Goal: Communication & Community: Share content

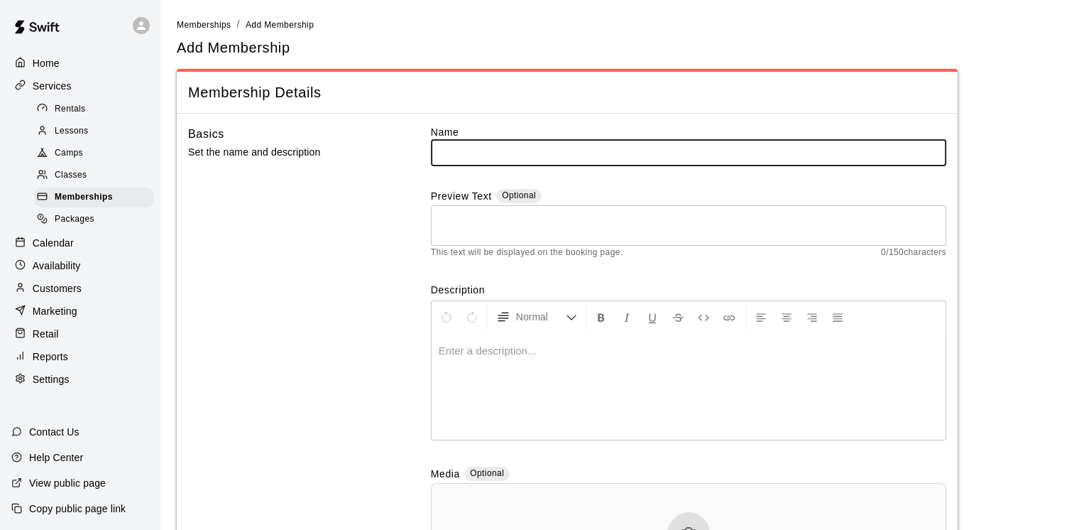
click at [85, 226] on span "Packages" at bounding box center [75, 219] width 40 height 14
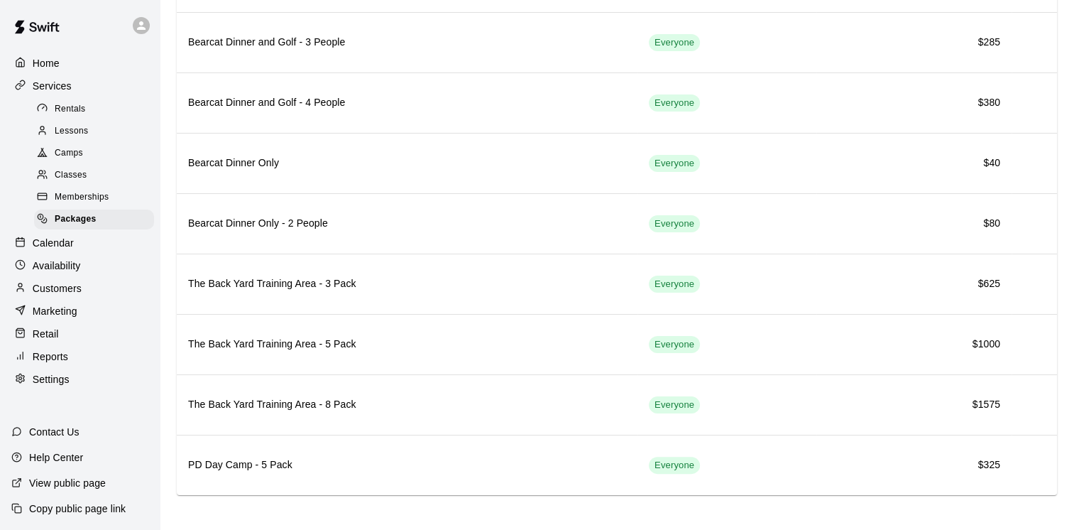
scroll to position [184, 0]
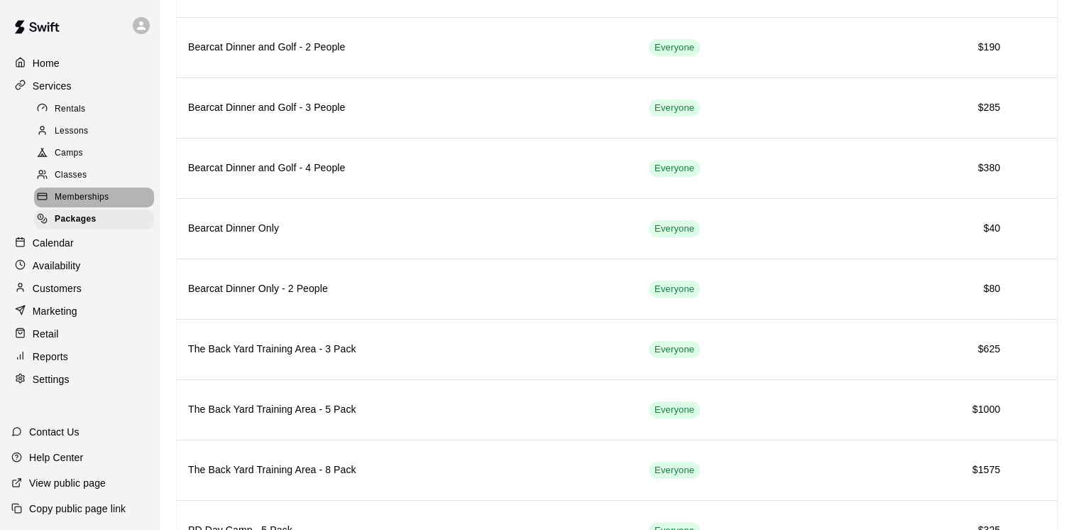
click at [124, 207] on div "Memberships" at bounding box center [94, 197] width 120 height 20
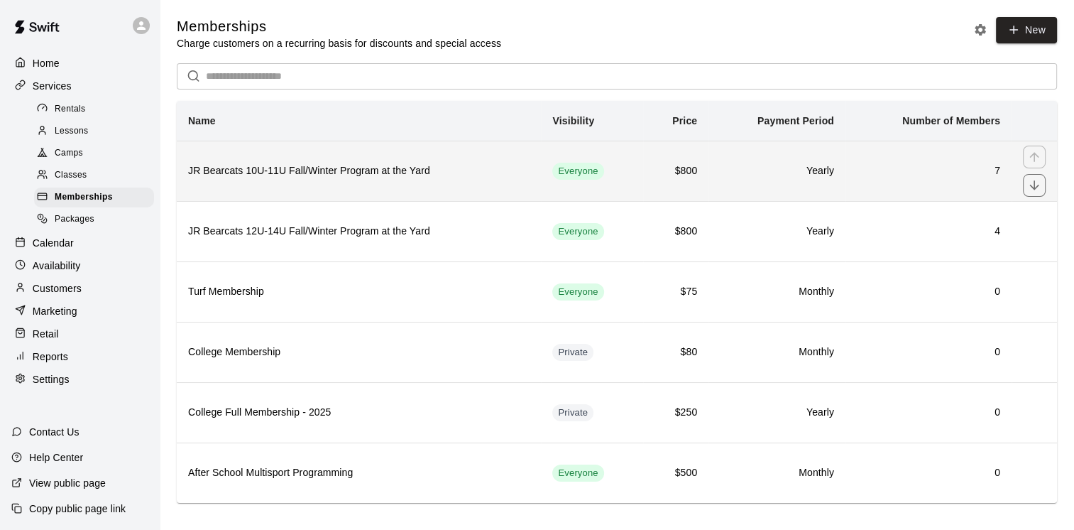
click at [372, 175] on h6 "JR Bearcats 10U-11U Fall/Winter Program at the Yard" at bounding box center [358, 171] width 341 height 16
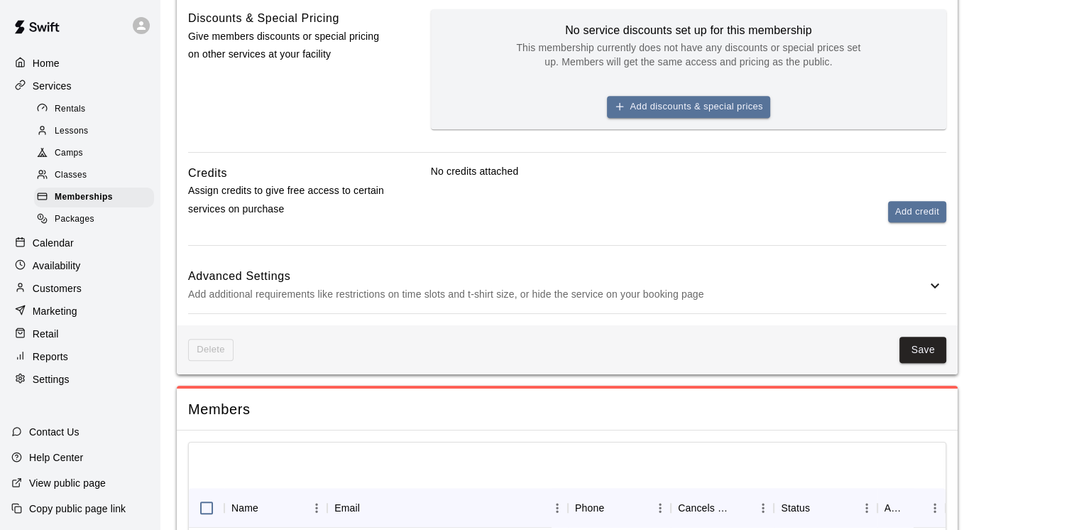
scroll to position [762, 0]
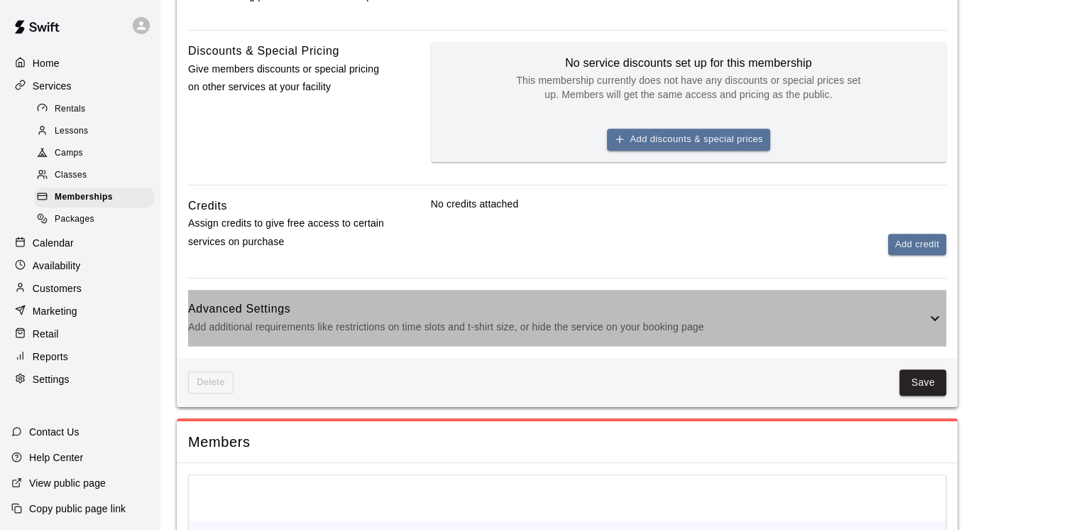
click at [937, 319] on icon at bounding box center [934, 318] width 17 height 17
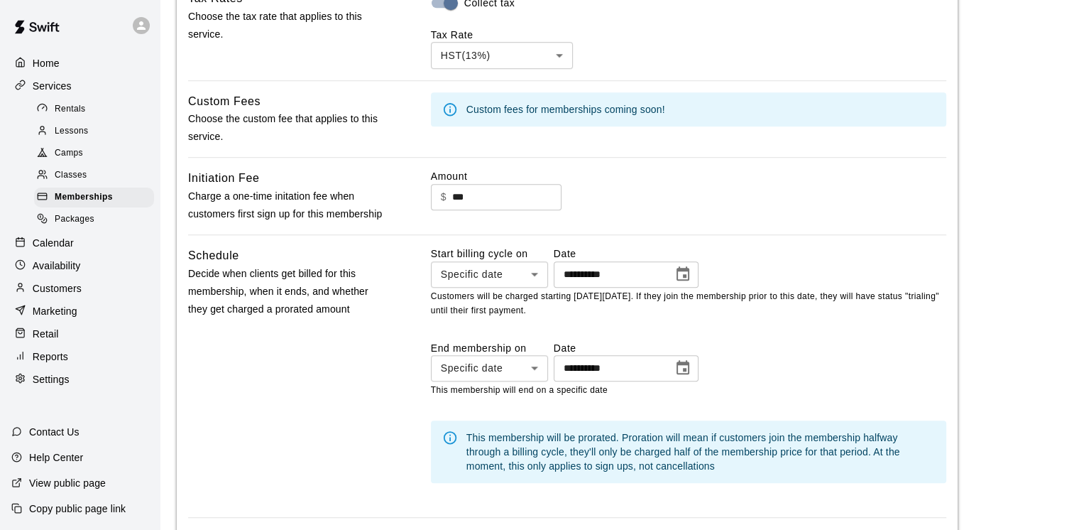
scroll to position [1140, 0]
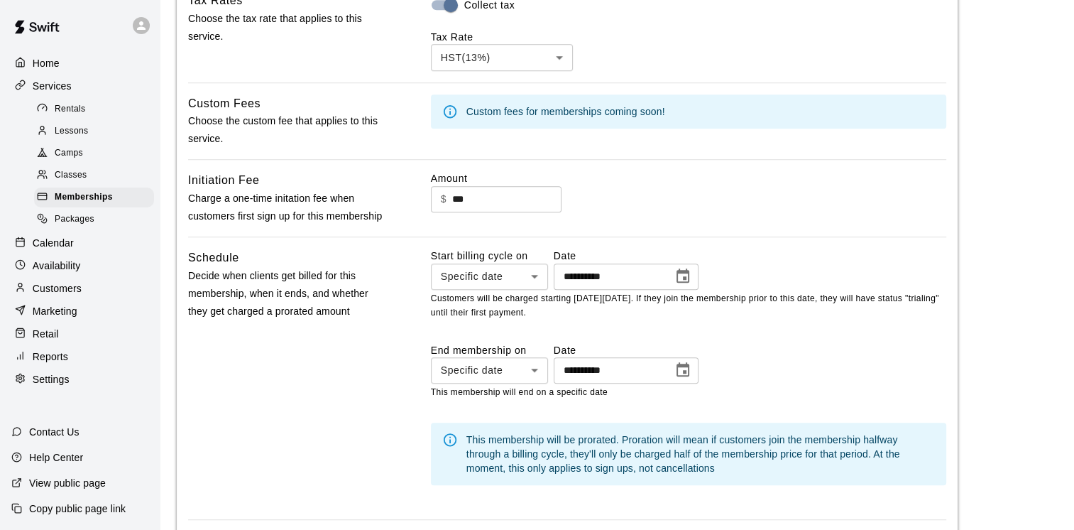
click at [691, 285] on icon "Choose date, selected date is Oct 10, 2025" at bounding box center [682, 276] width 17 height 17
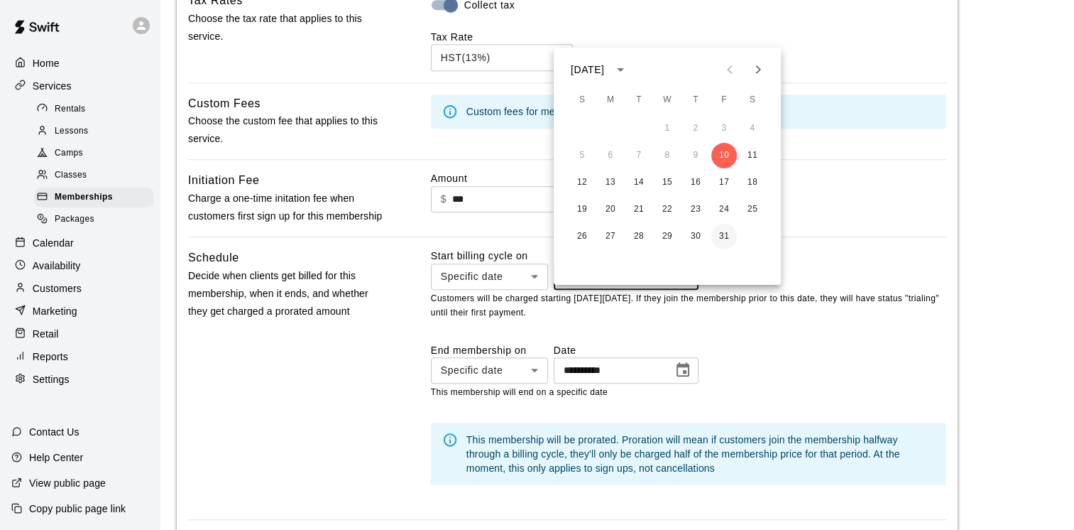
click at [725, 236] on button "31" at bounding box center [724, 237] width 26 height 26
type input "**********"
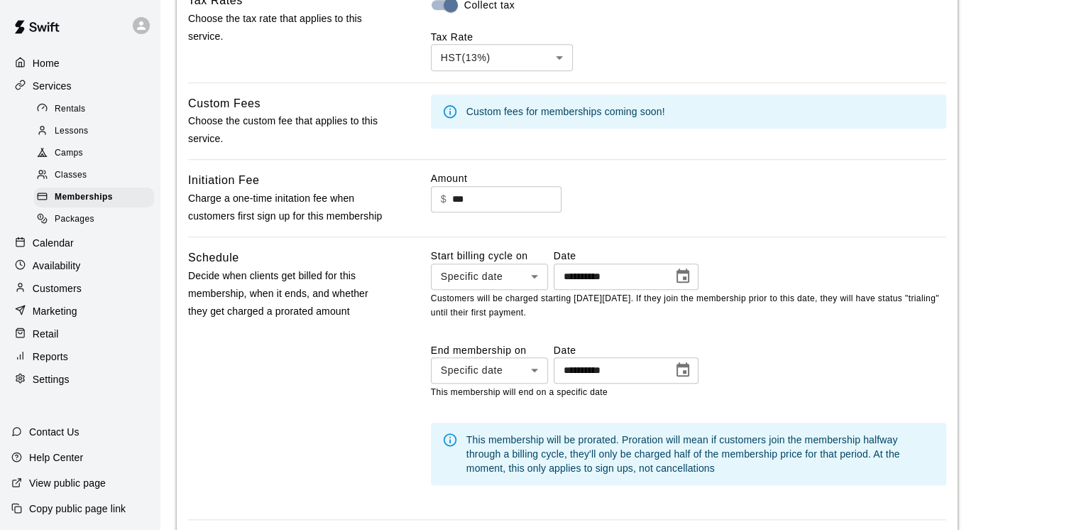
click at [980, 342] on main "**********" at bounding box center [617, 68] width 880 height 2382
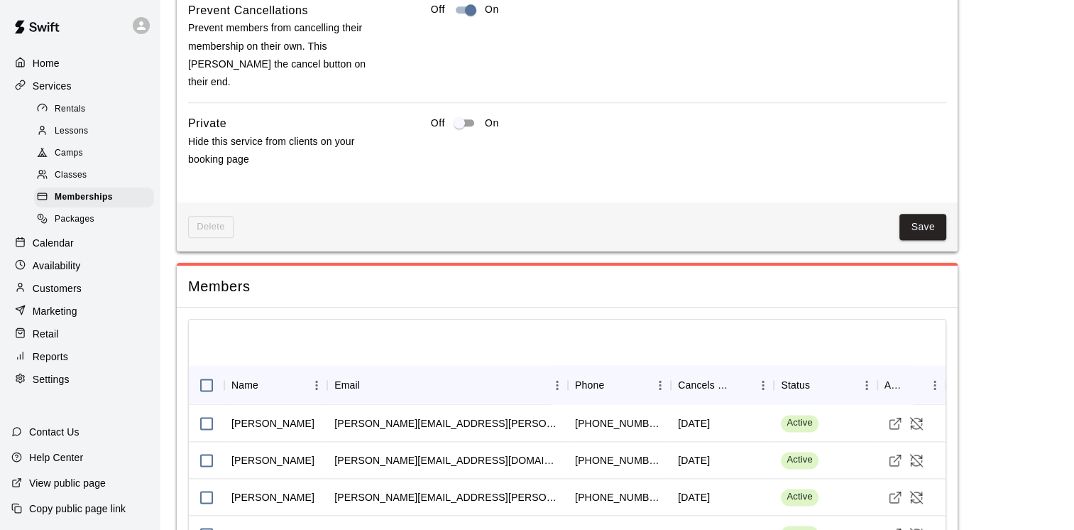
scroll to position [1692, 0]
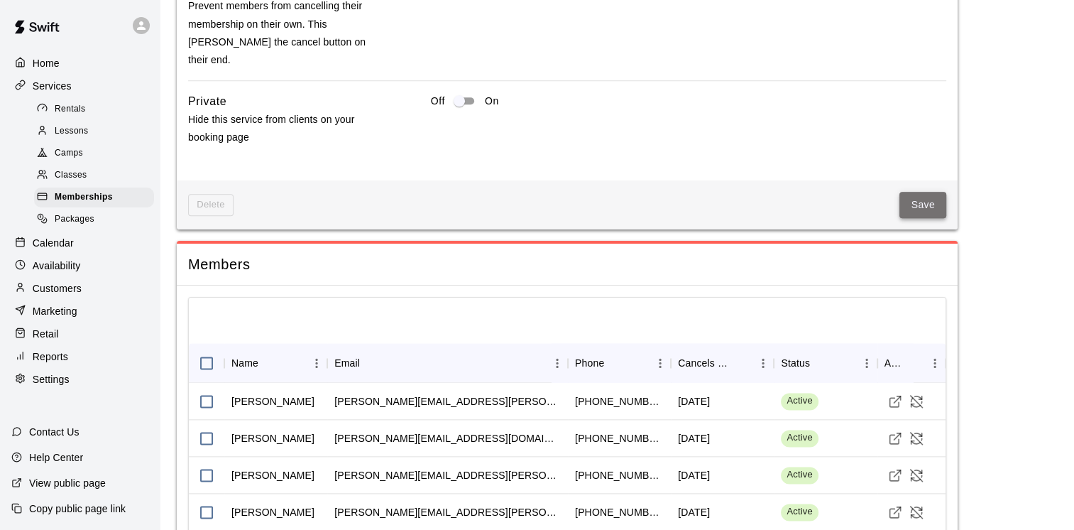
click at [907, 213] on button "Save" at bounding box center [922, 205] width 47 height 26
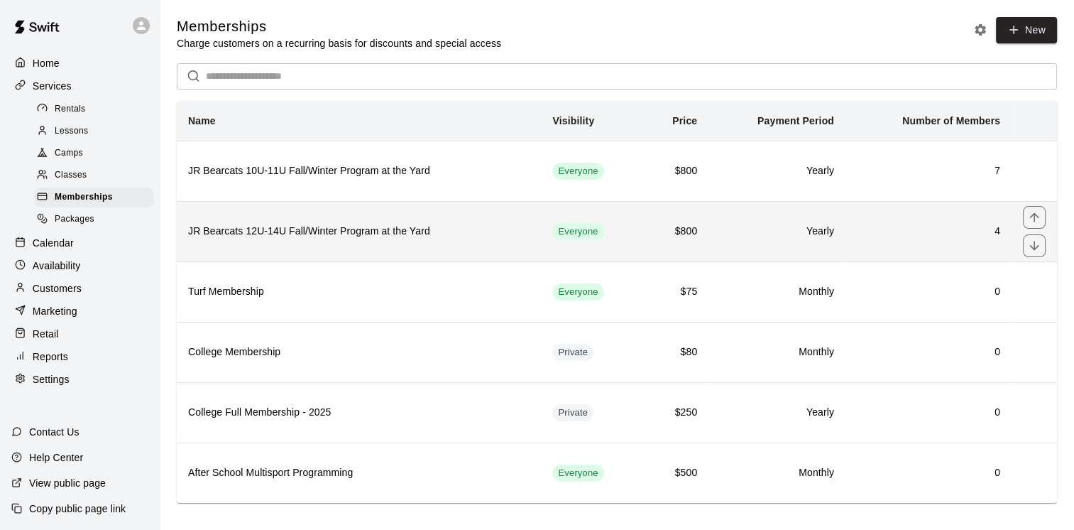
click at [337, 236] on h6 "JR Bearcats 12U-14U Fall/Winter Program at the Yard" at bounding box center [358, 232] width 341 height 16
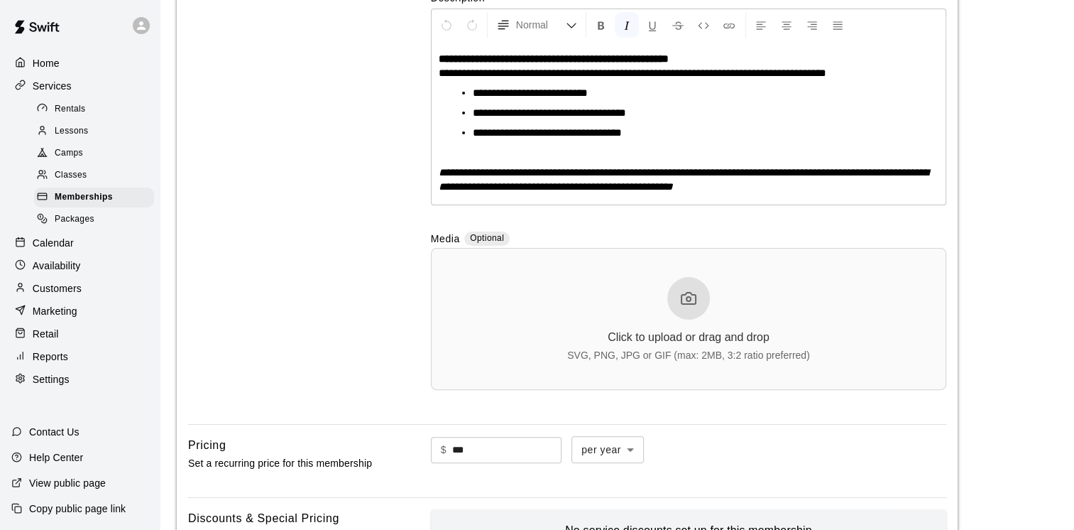
scroll to position [293, 0]
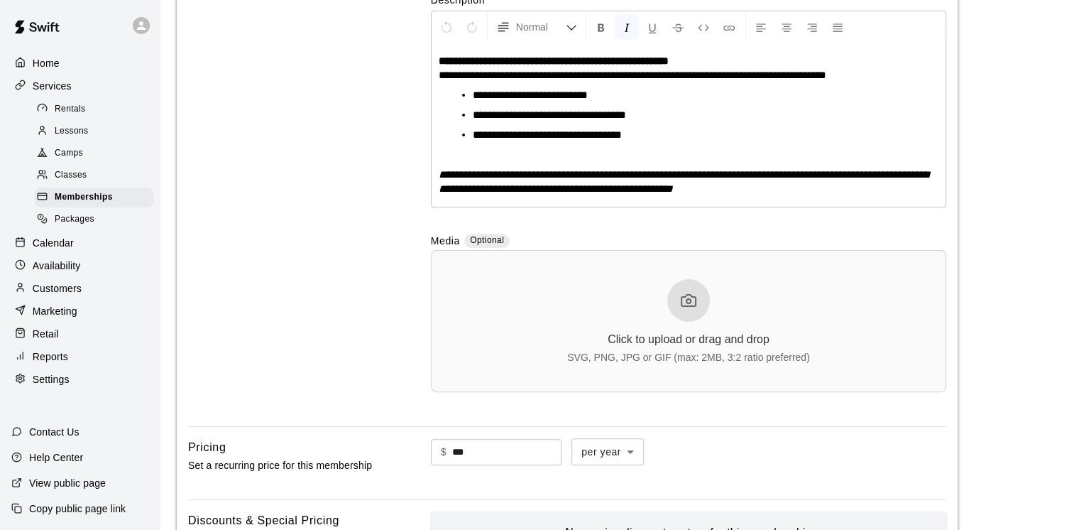
click at [685, 192] on em "**********" at bounding box center [684, 181] width 490 height 25
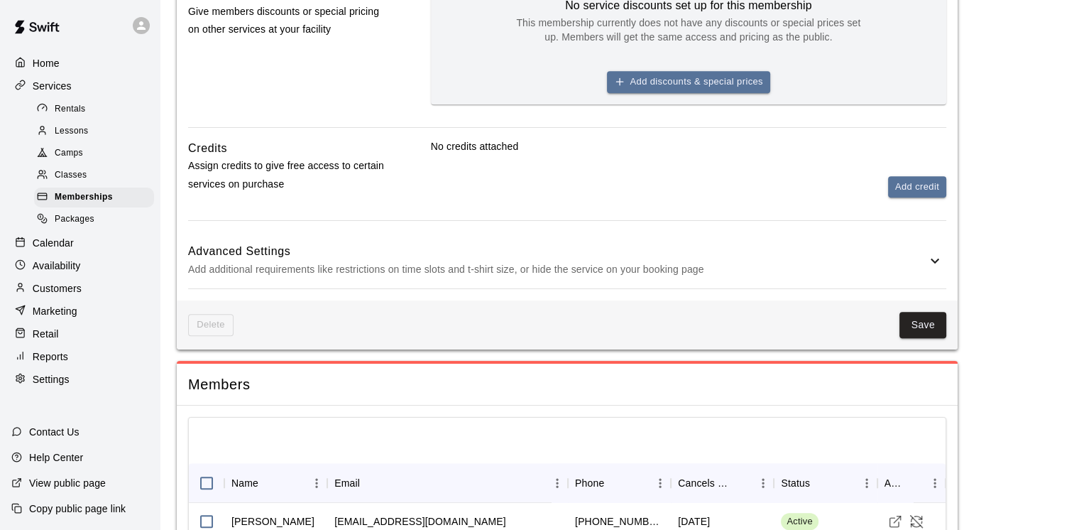
scroll to position [765, 0]
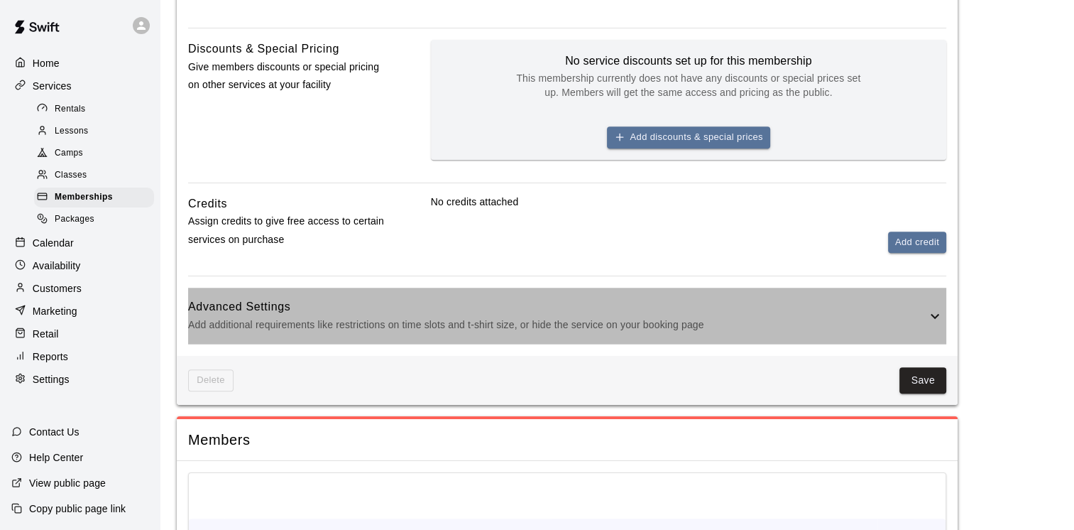
click at [930, 312] on icon at bounding box center [934, 315] width 17 height 17
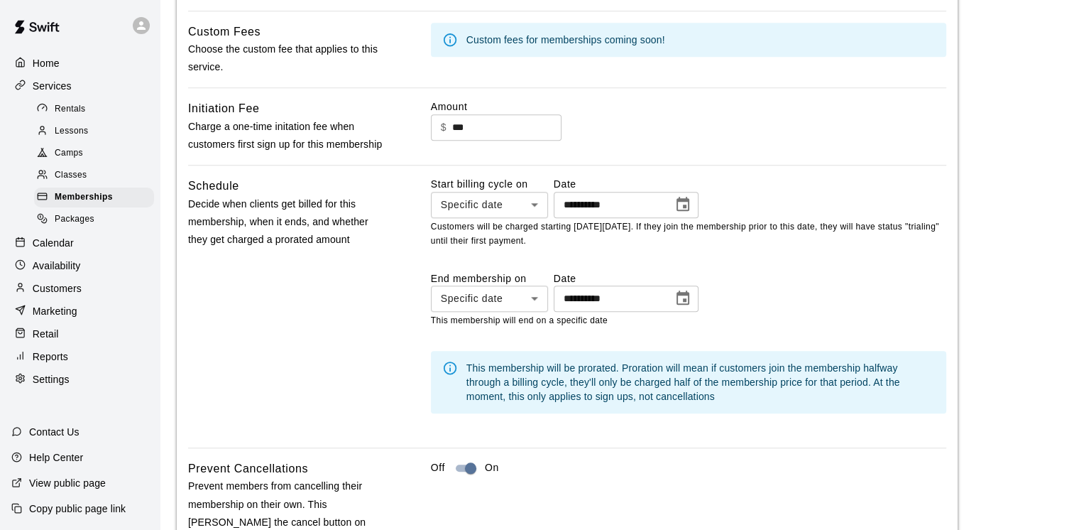
scroll to position [1207, 0]
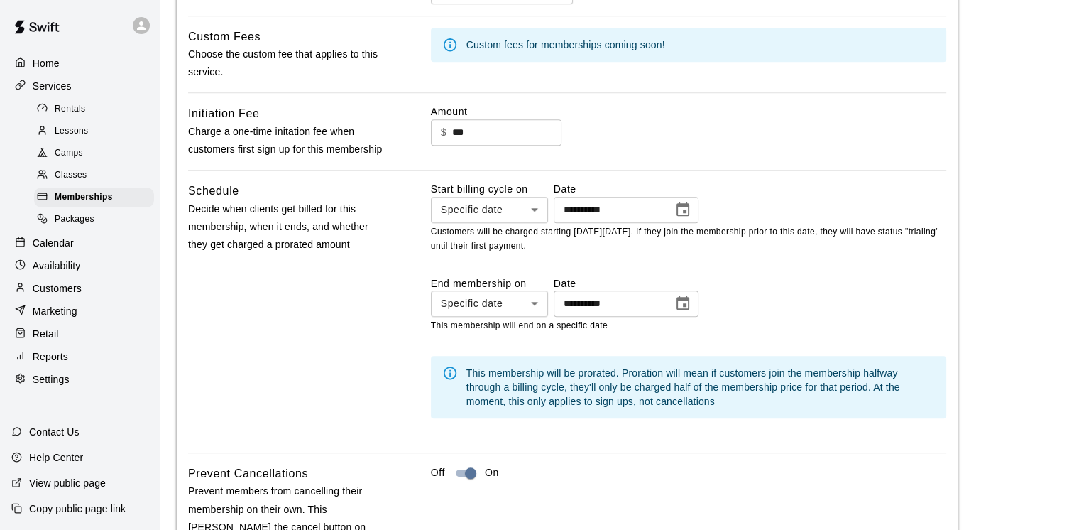
click at [689, 216] on icon "Choose date, selected date is Oct 10, 2025" at bounding box center [683, 209] width 13 height 14
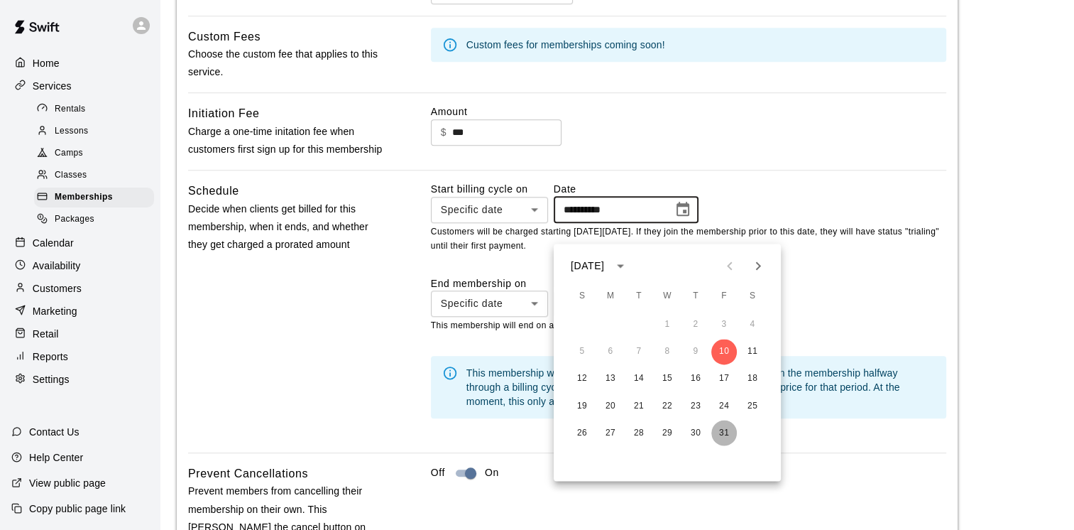
click at [725, 430] on button "31" at bounding box center [724, 433] width 26 height 26
type input "**********"
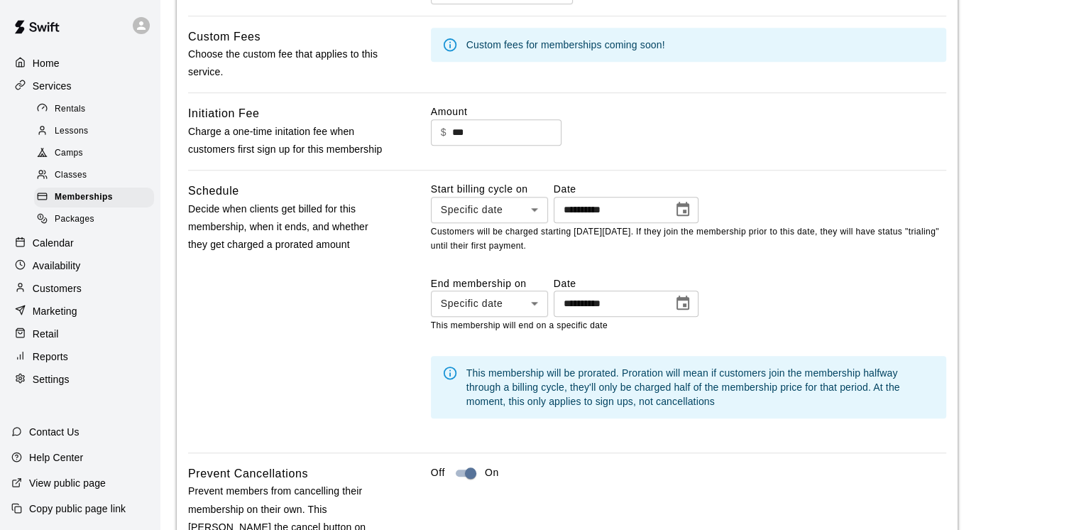
click at [761, 333] on p "This membership will end on a specific date" at bounding box center [688, 326] width 515 height 14
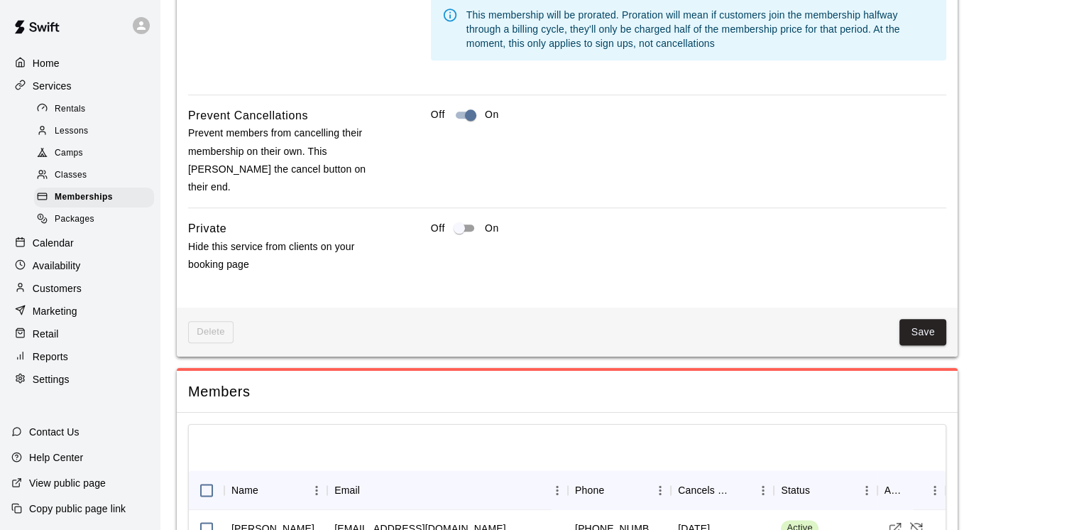
scroll to position [1617, 0]
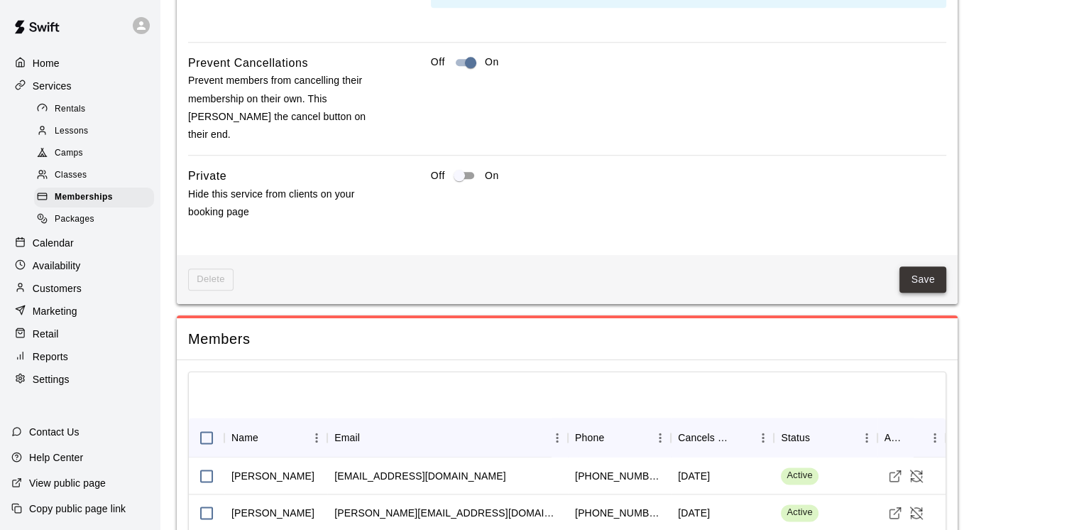
click at [930, 283] on button "Save" at bounding box center [922, 279] width 47 height 26
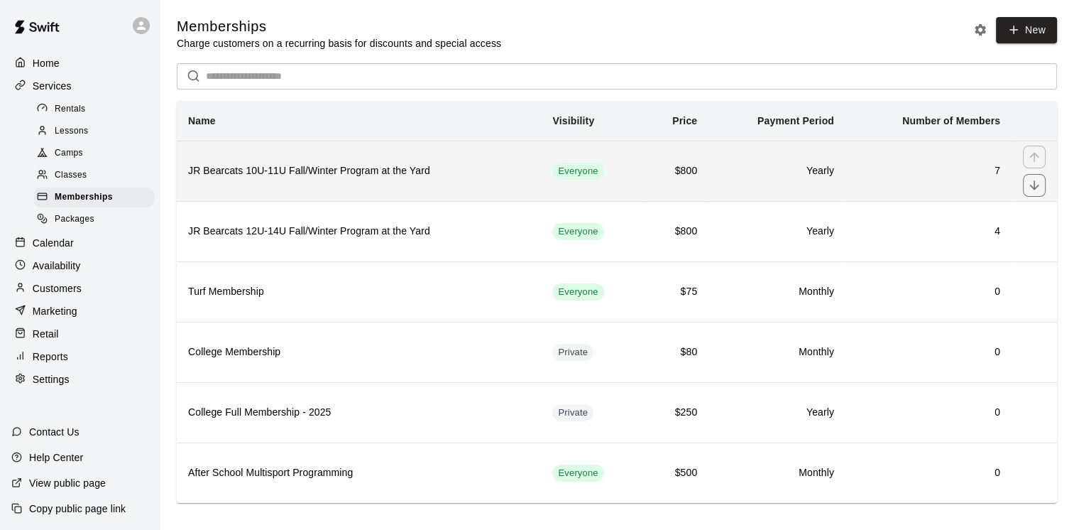
click at [270, 172] on h6 "JR Bearcats 10U-11U Fall/Winter Program at the Yard" at bounding box center [358, 171] width 341 height 16
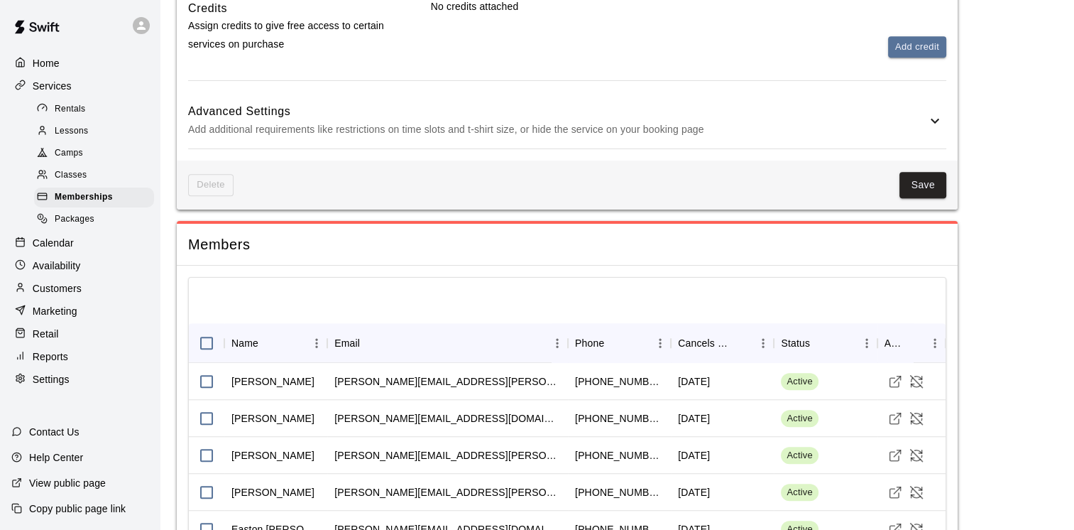
scroll to position [963, 0]
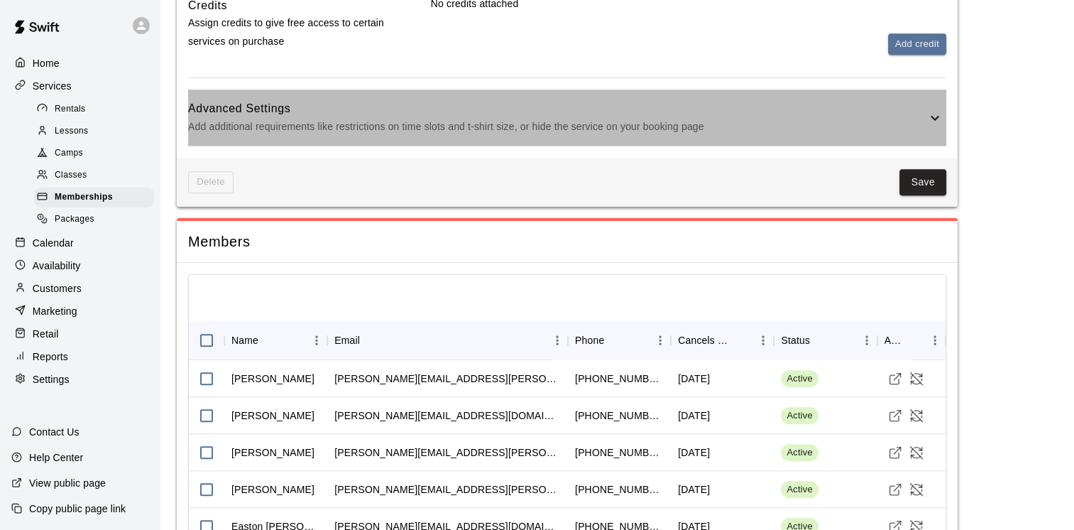
click at [936, 119] on icon at bounding box center [935, 117] width 9 height 5
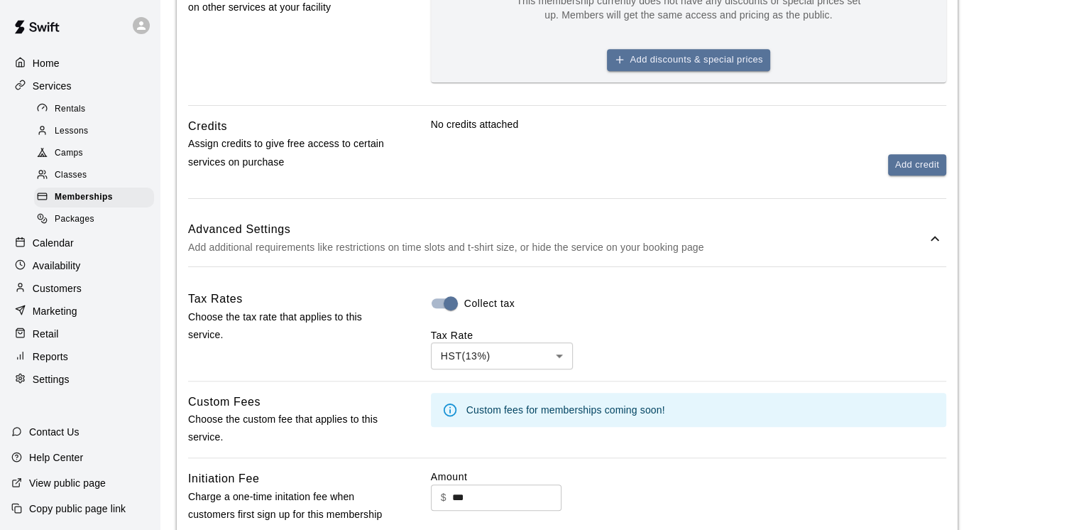
scroll to position [825, 0]
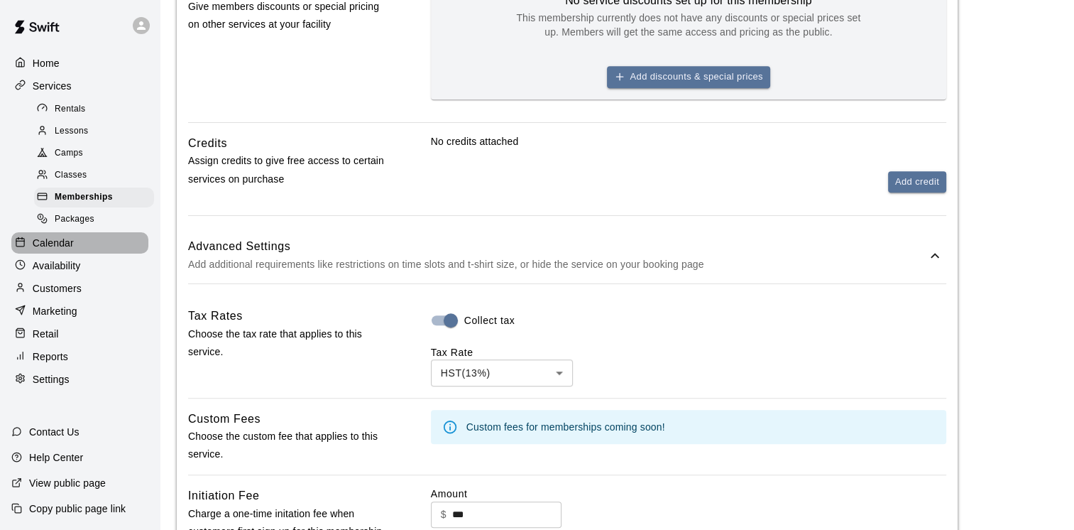
click at [64, 248] on p "Calendar" at bounding box center [53, 243] width 41 height 14
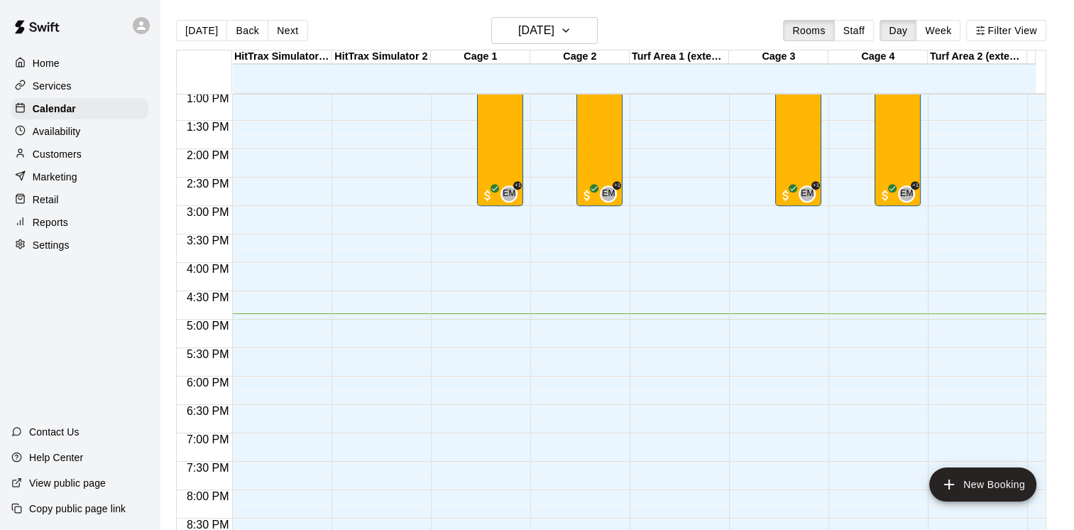
scroll to position [738, 0]
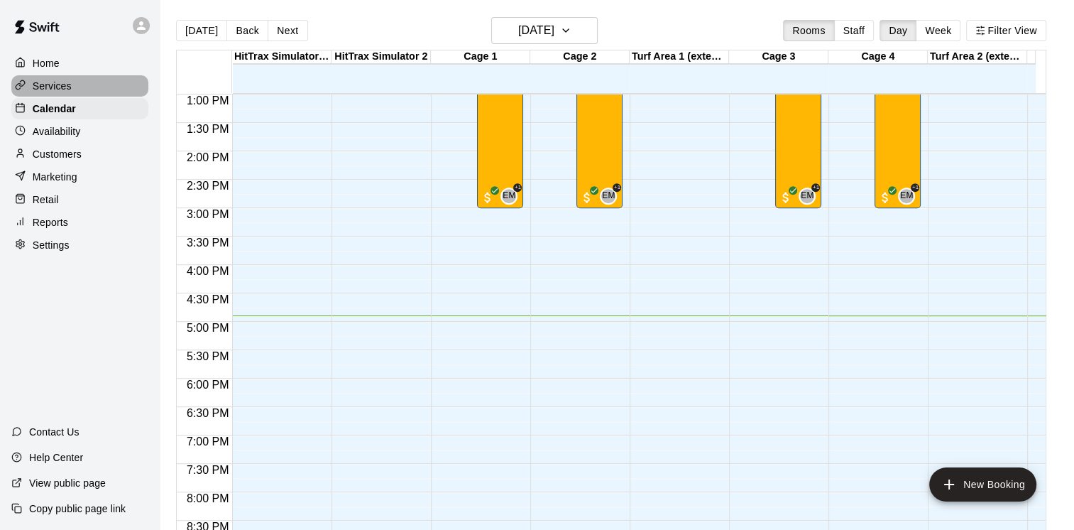
click at [59, 91] on p "Services" at bounding box center [52, 86] width 39 height 14
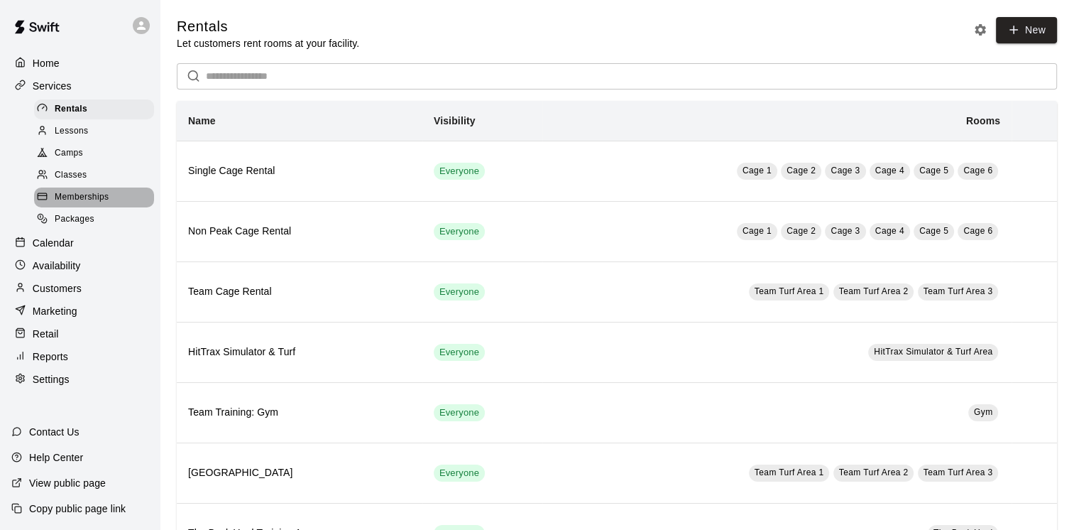
click at [77, 204] on span "Memberships" at bounding box center [82, 197] width 54 height 14
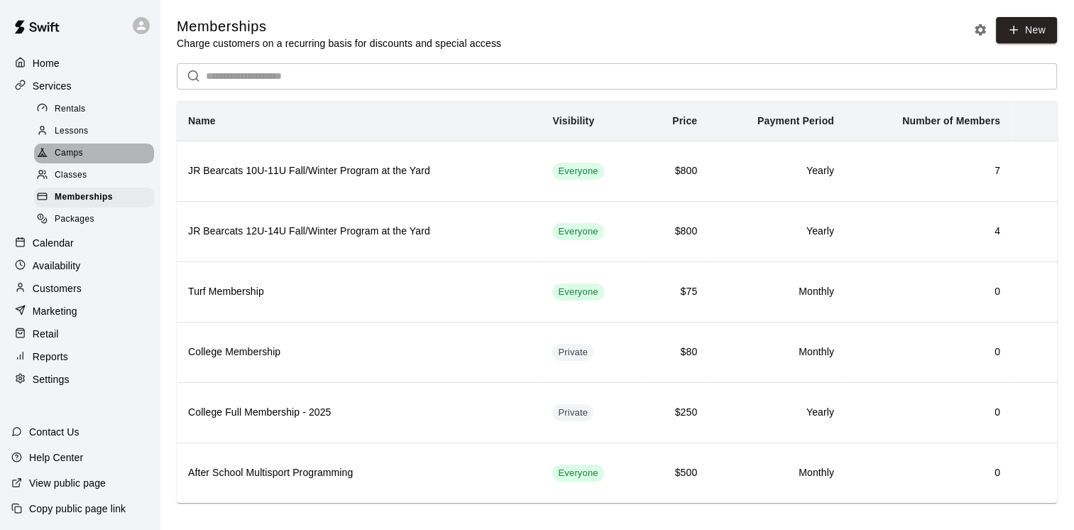
click at [85, 163] on div "Camps" at bounding box center [94, 153] width 120 height 20
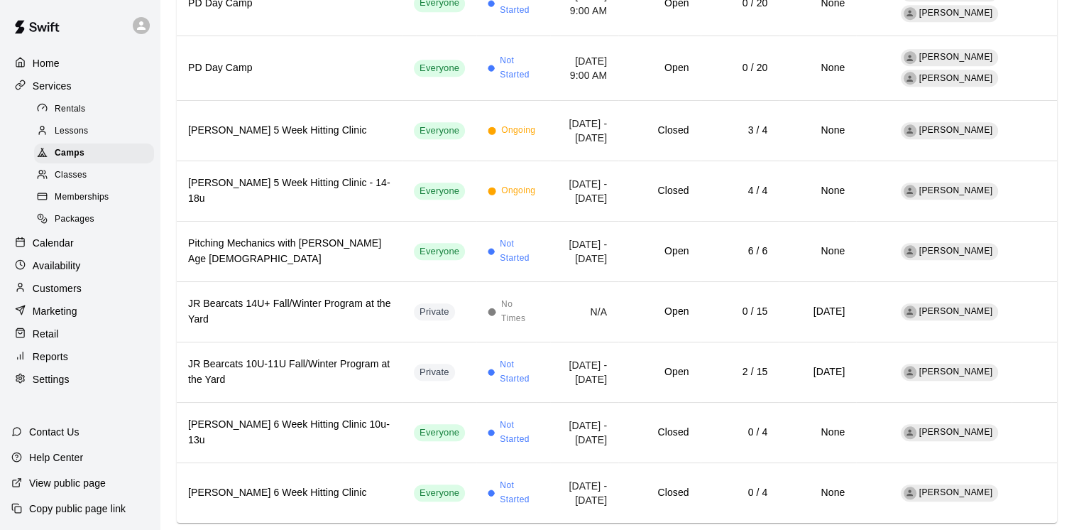
scroll to position [1215, 0]
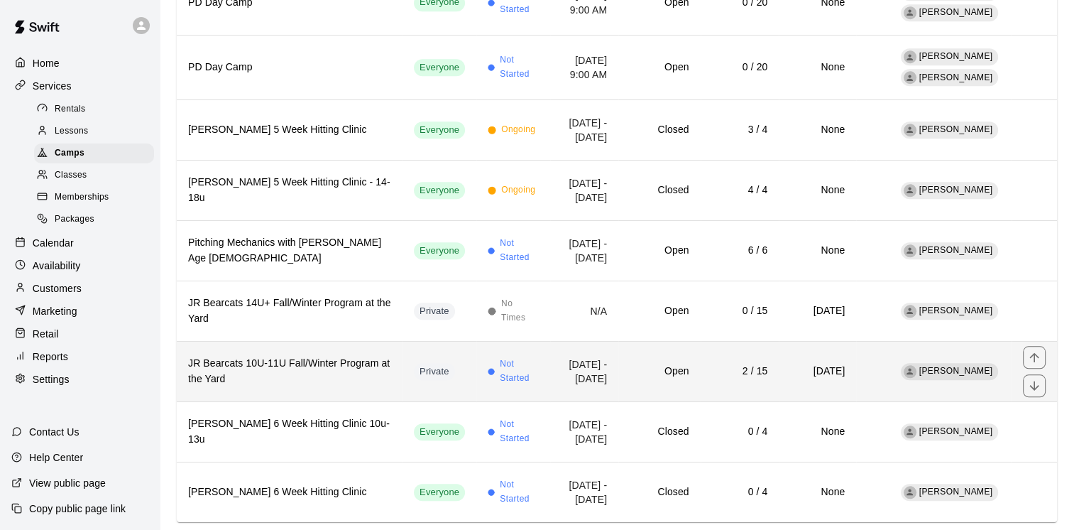
click at [254, 356] on h6 "JR Bearcats 10U-11U Fall/Winter Program at the Yard" at bounding box center [289, 371] width 203 height 31
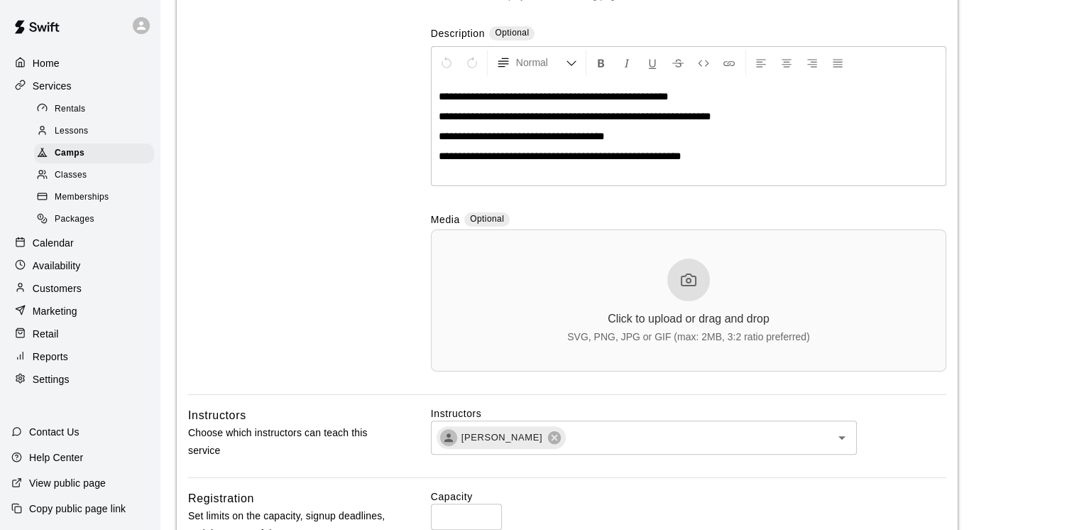
scroll to position [26, 0]
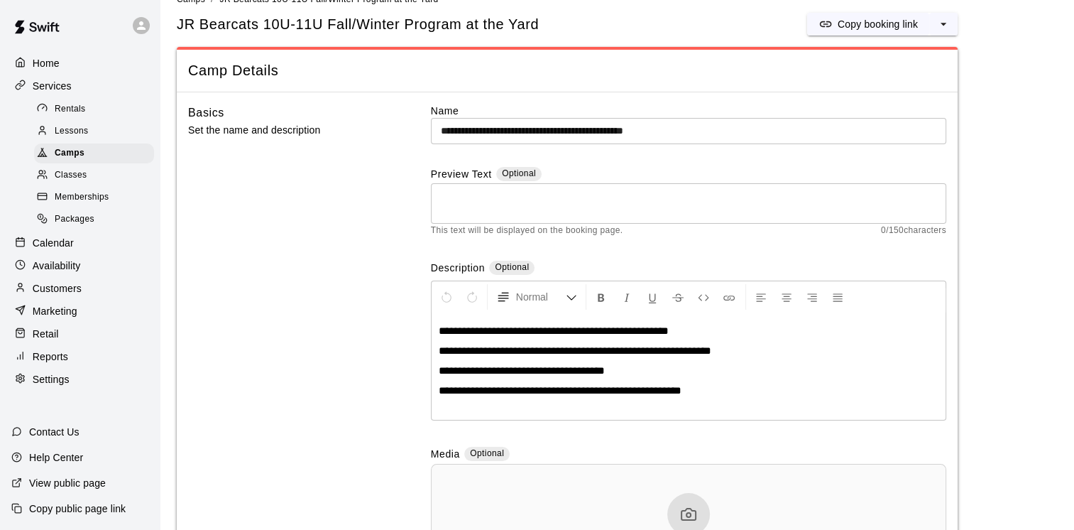
click at [64, 204] on span "Memberships" at bounding box center [82, 197] width 54 height 14
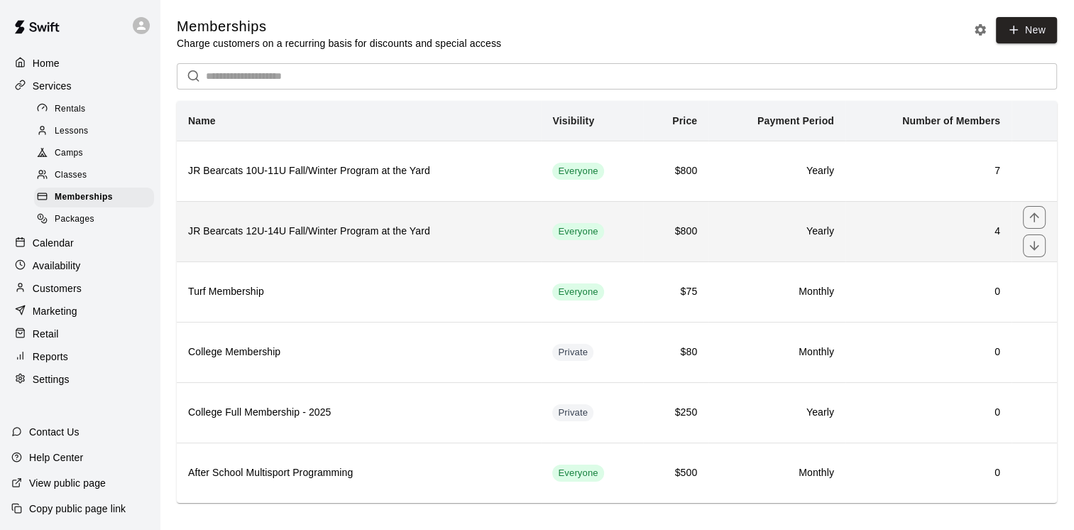
click at [287, 237] on h6 "JR Bearcats 12U-14U Fall/Winter Program at the Yard" at bounding box center [358, 232] width 341 height 16
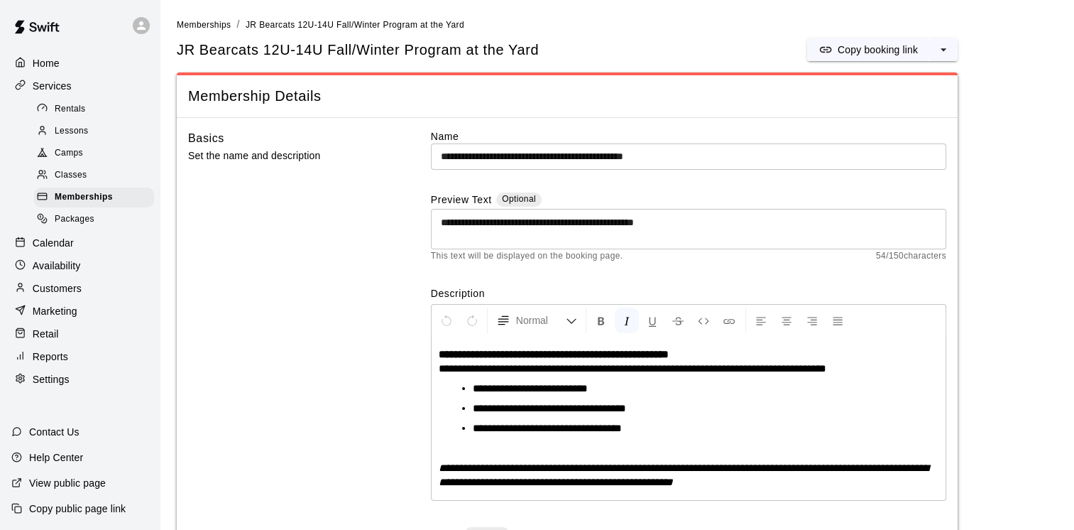
click at [339, 263] on div "Basics Set the name and description" at bounding box center [286, 418] width 197 height 579
click at [57, 318] on p "Marketing" at bounding box center [55, 311] width 45 height 14
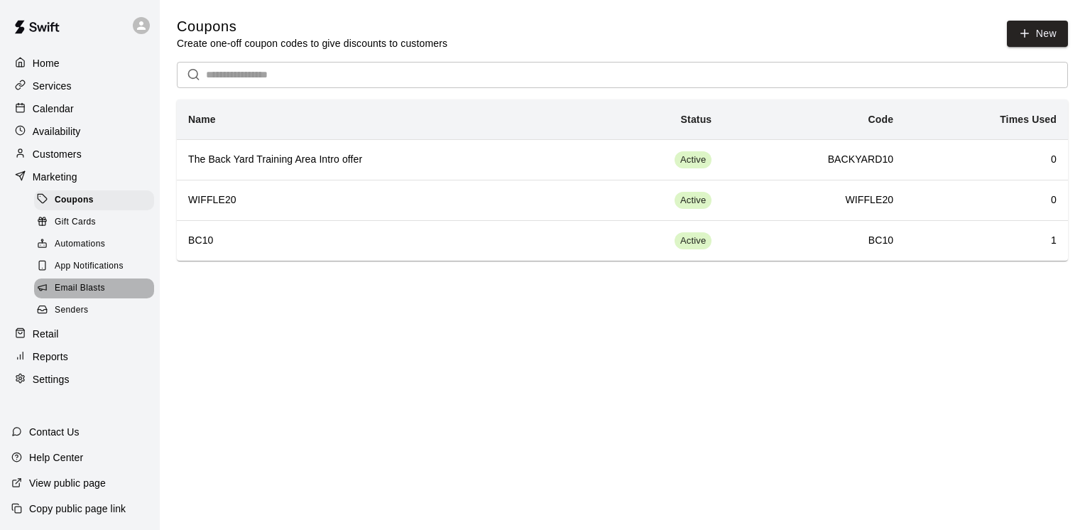
click at [79, 295] on span "Email Blasts" at bounding box center [80, 288] width 50 height 14
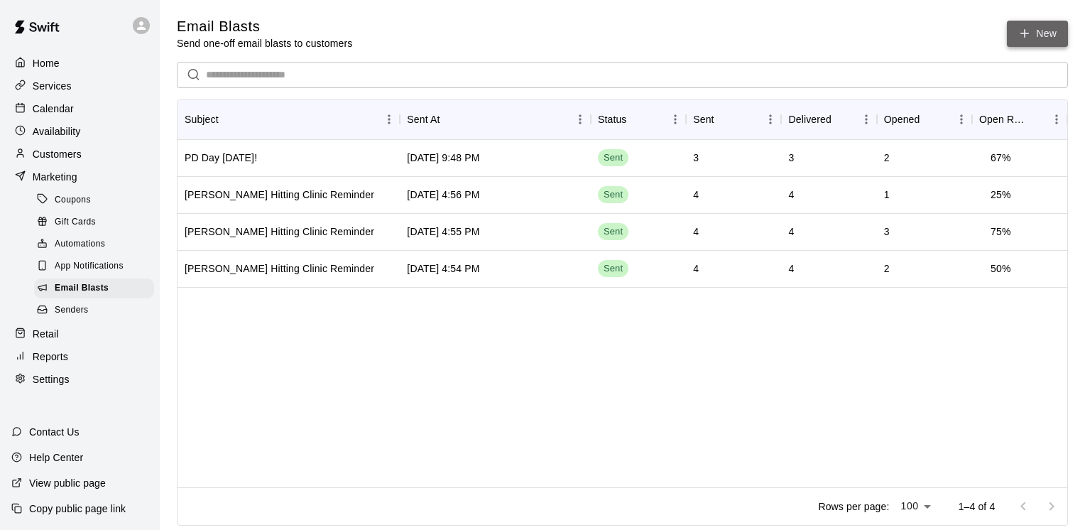
click at [1029, 33] on icon at bounding box center [1024, 33] width 13 height 13
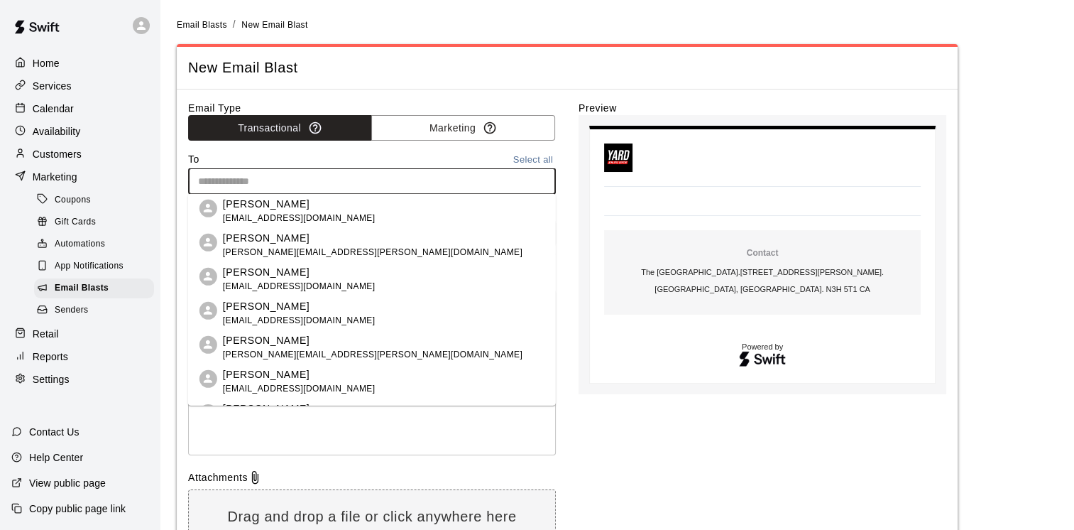
click at [352, 184] on input "text" at bounding box center [370, 181] width 357 height 18
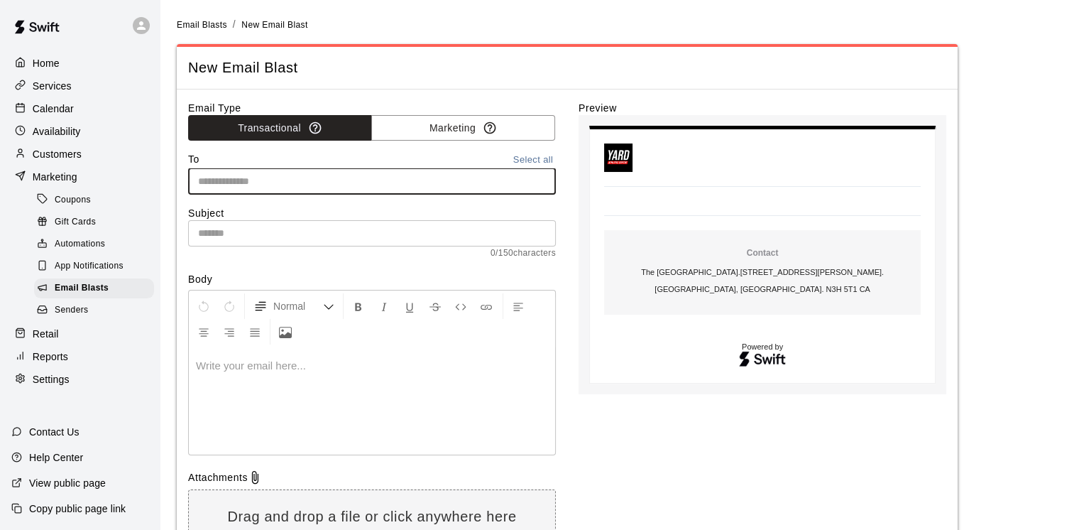
click at [359, 184] on input "text" at bounding box center [370, 181] width 357 height 18
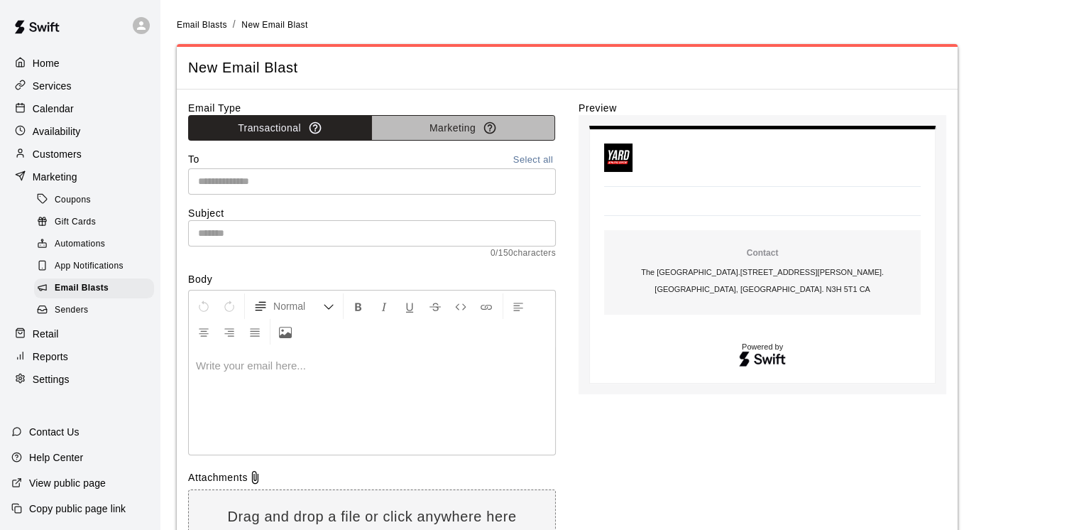
click at [433, 131] on button "Marketing" at bounding box center [463, 128] width 184 height 26
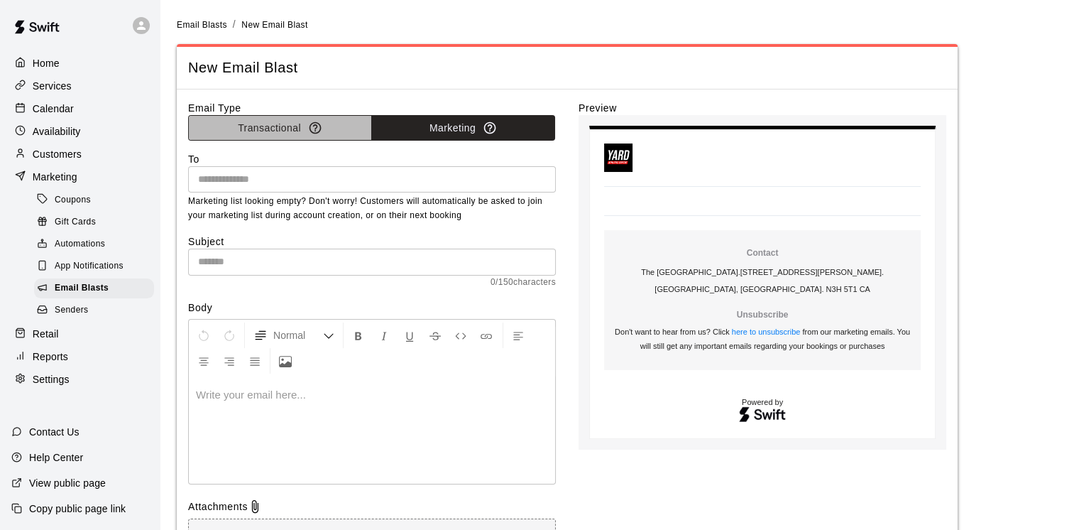
click at [287, 125] on button "Transactional" at bounding box center [280, 128] width 184 height 26
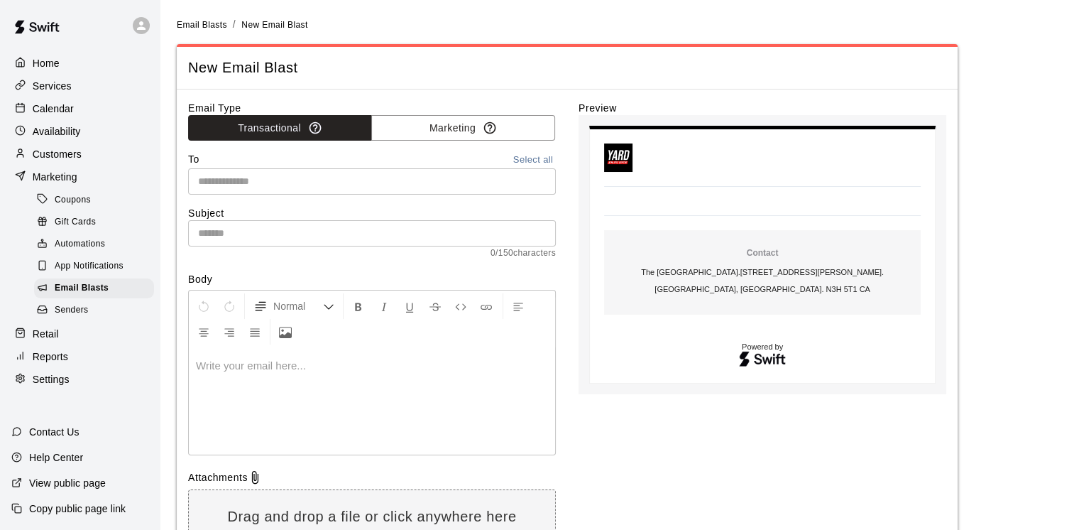
click at [89, 163] on div "Customers" at bounding box center [79, 153] width 137 height 21
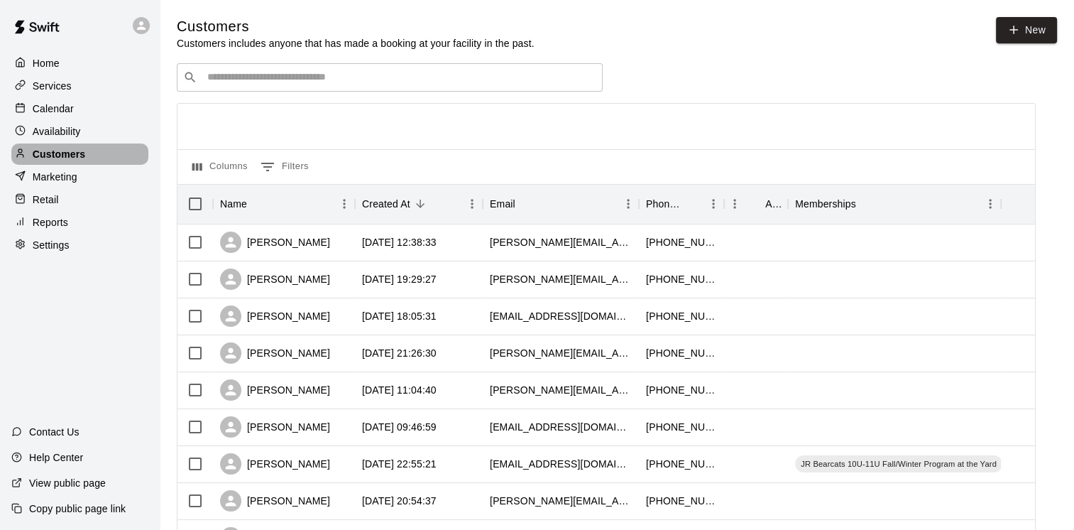
click at [88, 160] on div "Customers" at bounding box center [79, 153] width 137 height 21
click at [51, 89] on p "Services" at bounding box center [52, 86] width 39 height 14
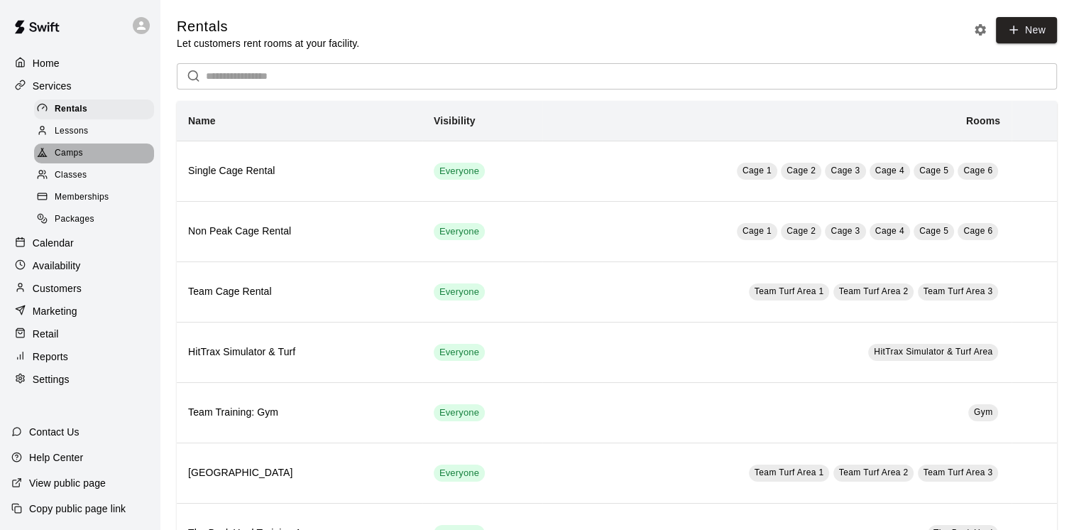
click at [79, 160] on span "Camps" at bounding box center [69, 153] width 28 height 14
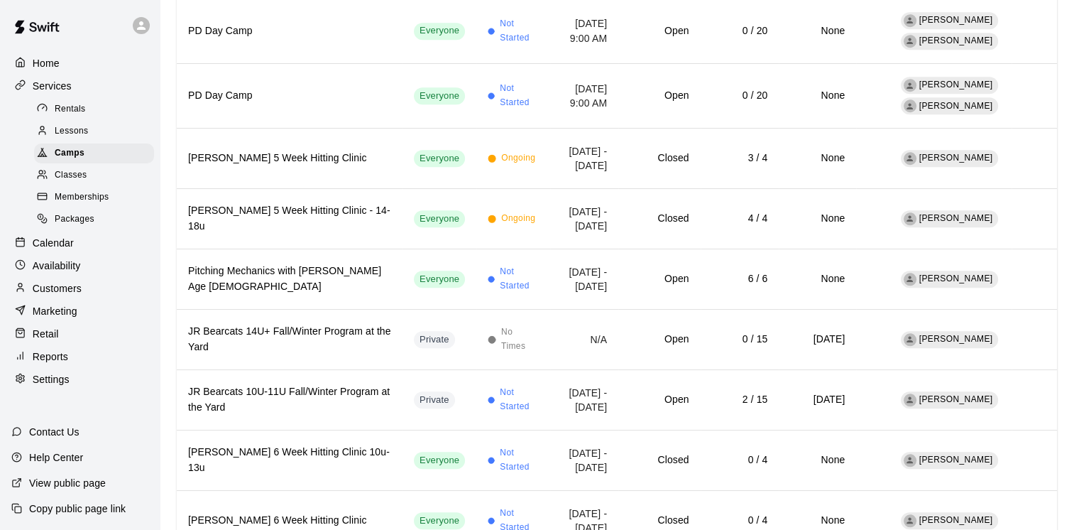
scroll to position [1215, 0]
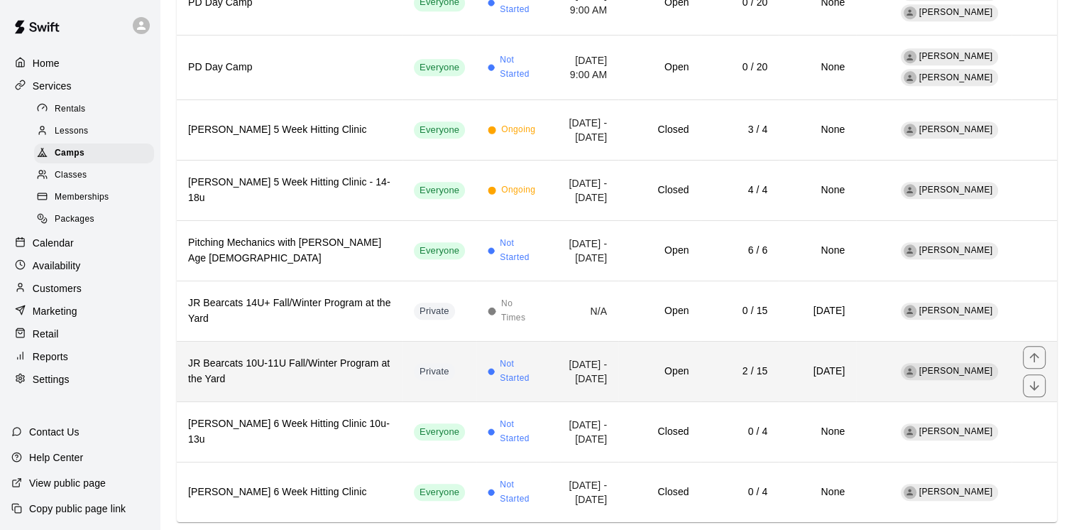
click at [260, 356] on h6 "JR Bearcats 10U-11U Fall/Winter Program at the Yard" at bounding box center [289, 371] width 203 height 31
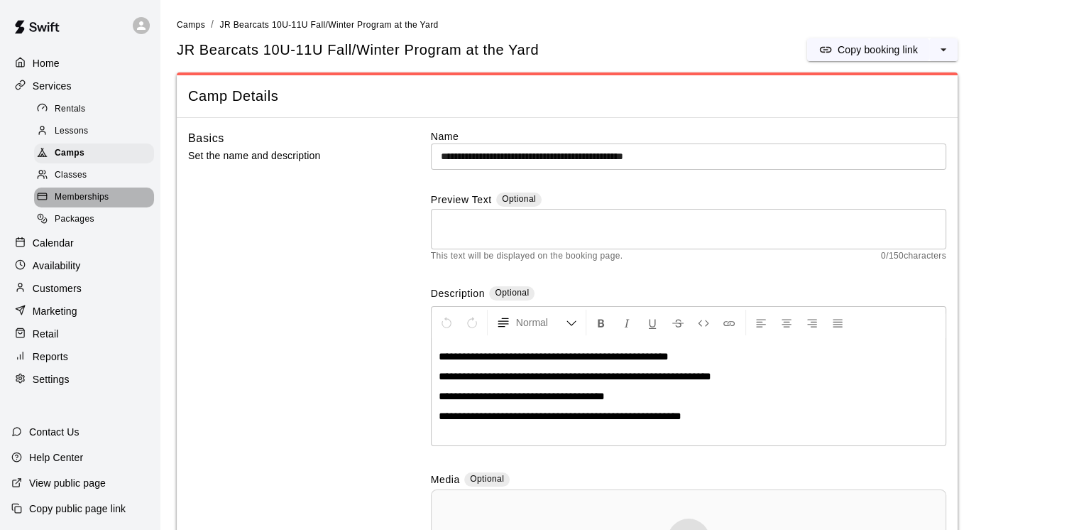
click at [76, 198] on span "Memberships" at bounding box center [82, 197] width 54 height 14
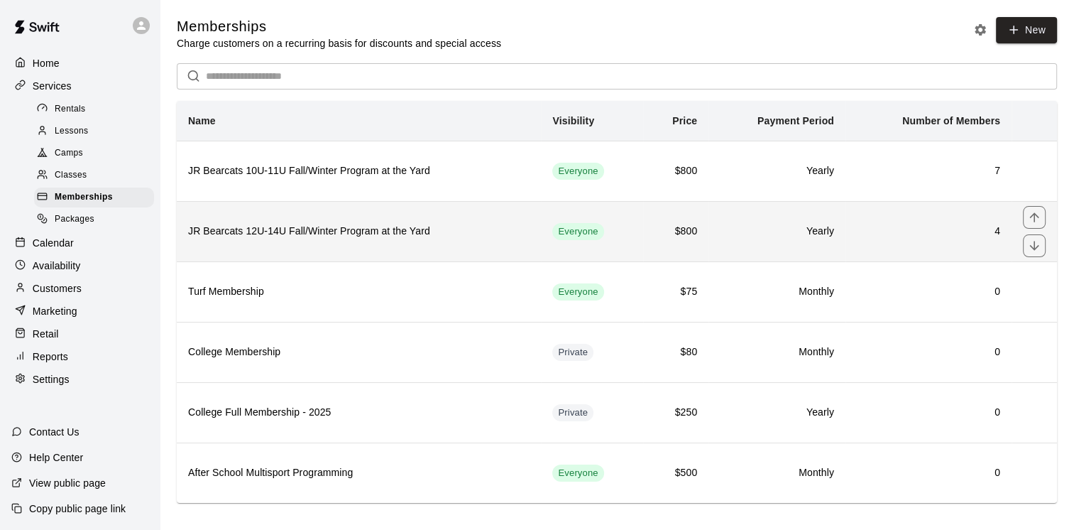
click at [231, 220] on th "JR Bearcats 12U-14U Fall/Winter Program at the Yard" at bounding box center [359, 231] width 364 height 60
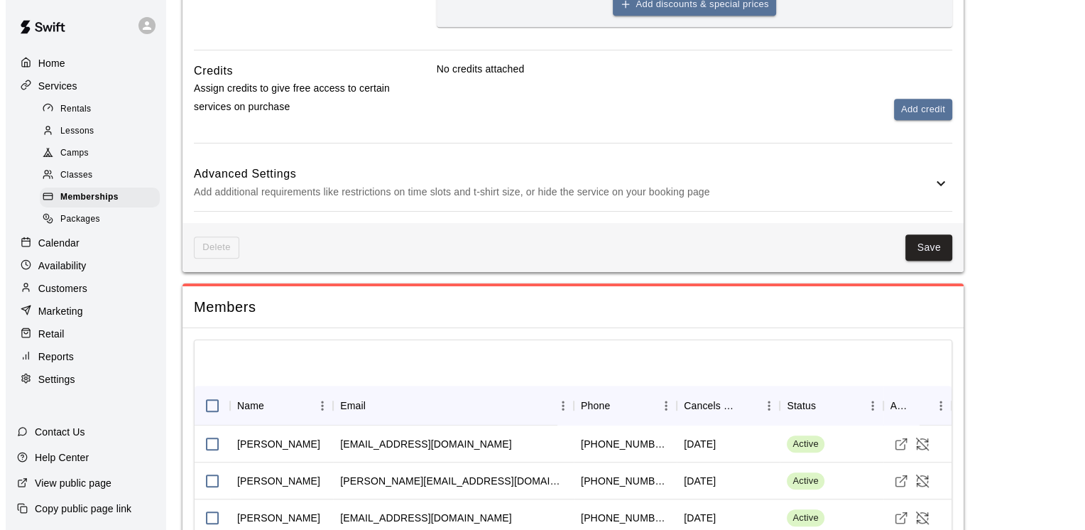
scroll to position [1024, 0]
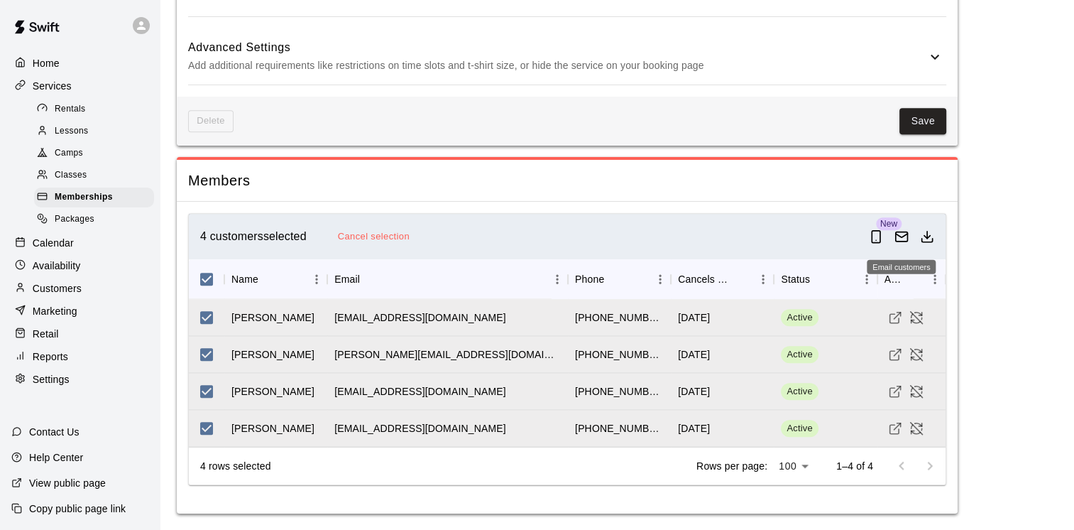
click at [902, 234] on icon "Email customers" at bounding box center [901, 236] width 14 height 14
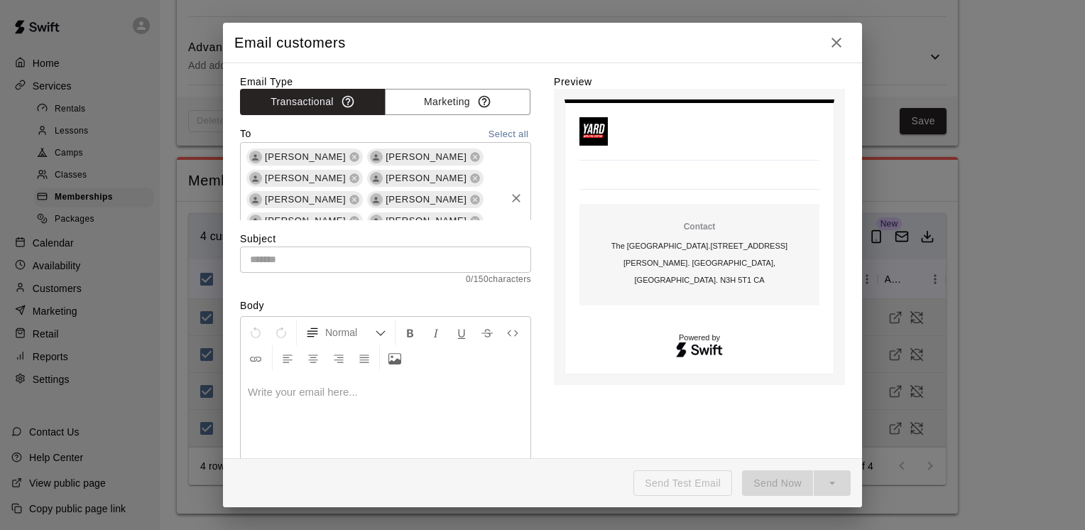
scroll to position [15, 0]
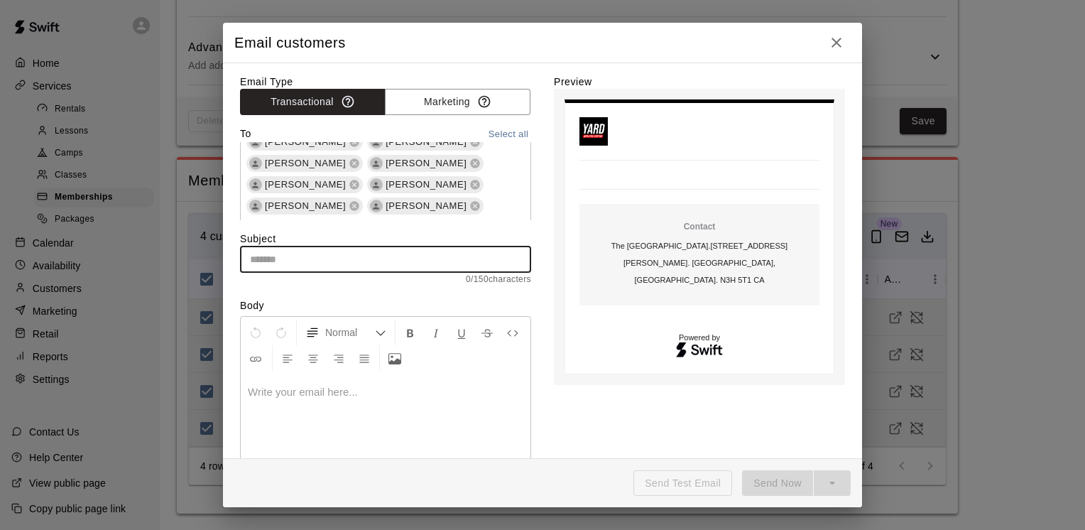
click at [386, 257] on input "text" at bounding box center [385, 259] width 291 height 26
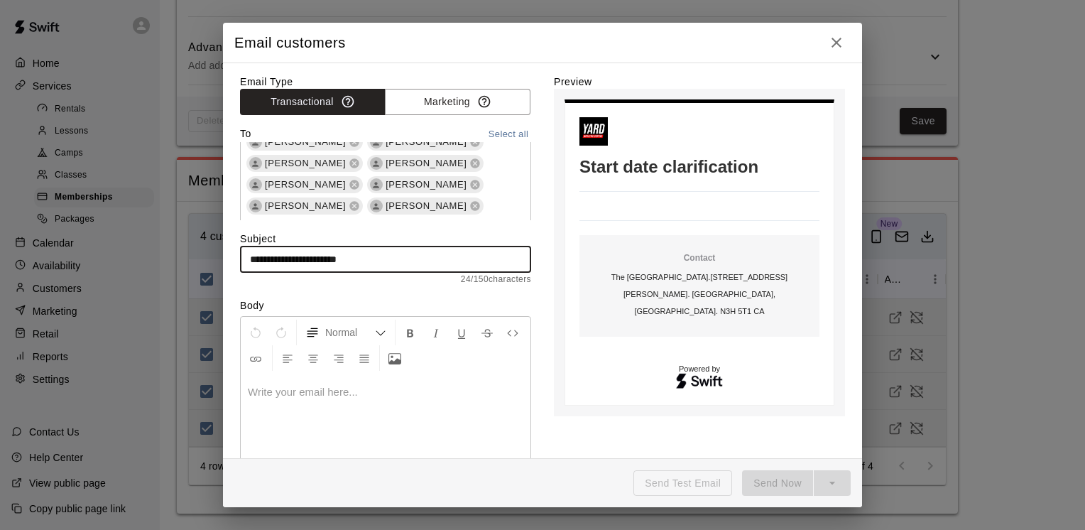
type input "**********"
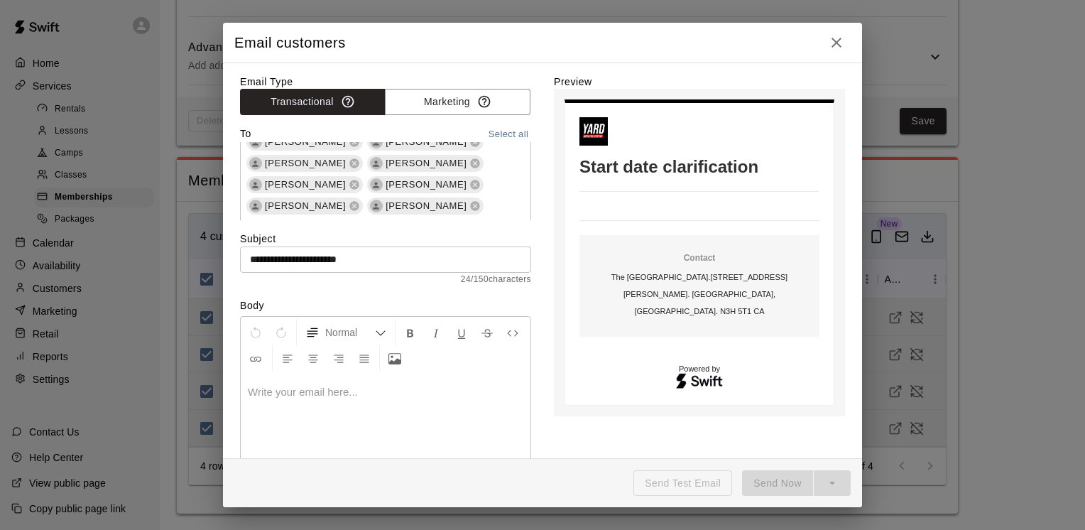
click at [300, 395] on p at bounding box center [385, 392] width 275 height 14
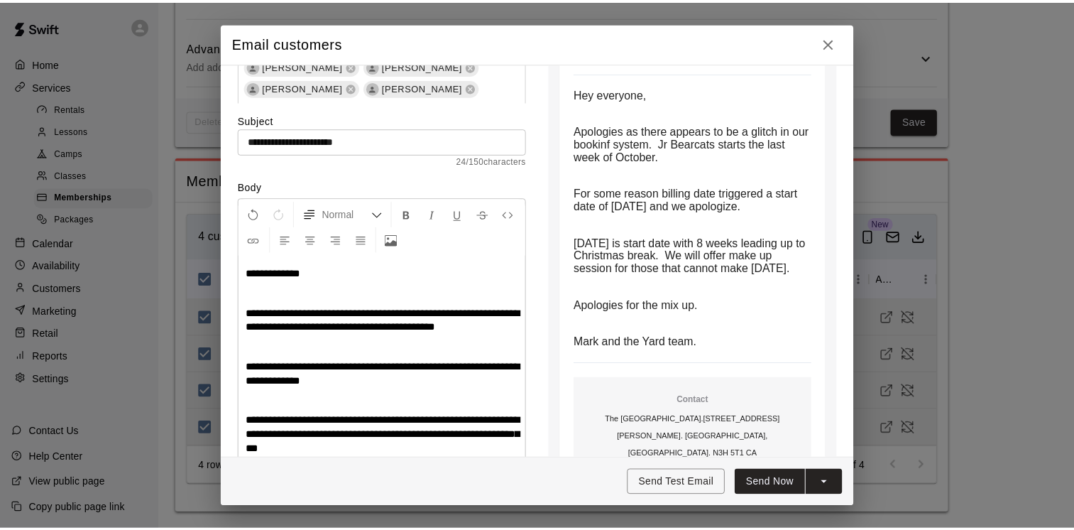
scroll to position [119, 0]
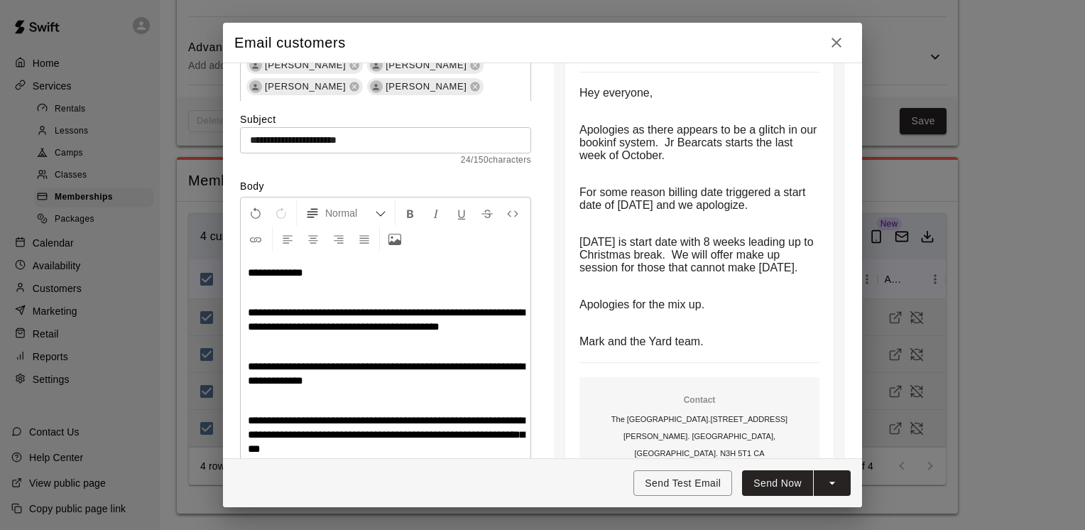
click at [636, 150] on span "Apologies as there appears to be a glitch in our bookinf system. Jr Bearcats st…" at bounding box center [699, 143] width 241 height 38
click at [769, 480] on button "Send Now" at bounding box center [777, 483] width 71 height 26
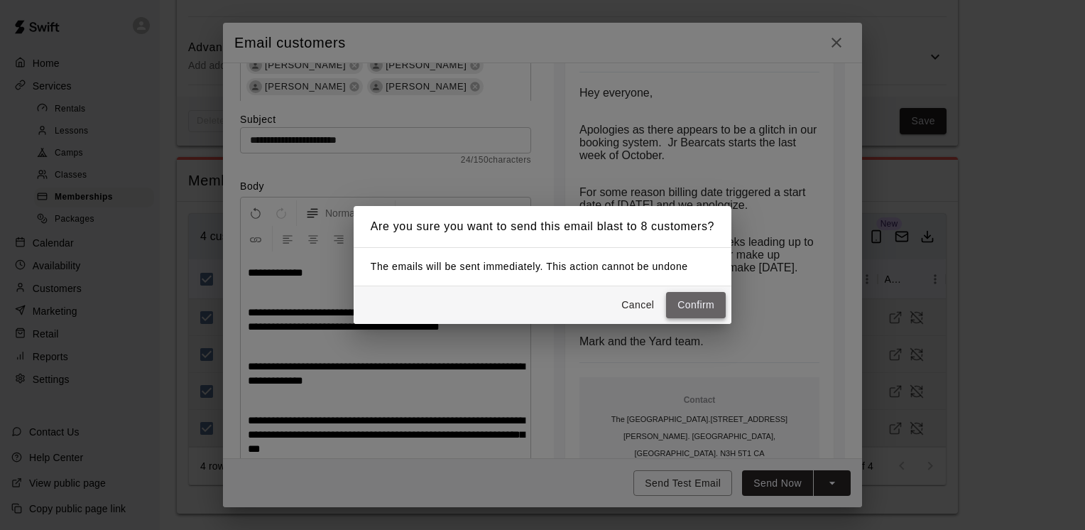
click at [690, 307] on button "Confirm" at bounding box center [696, 305] width 60 height 26
